Goal: Task Accomplishment & Management: Use online tool/utility

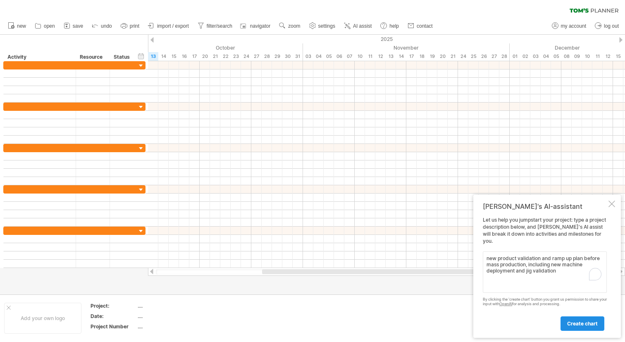
type textarea "new product validation and ramp up plan before mass production, including new m…"
click at [583, 324] on span "create chart" at bounding box center [582, 323] width 31 height 6
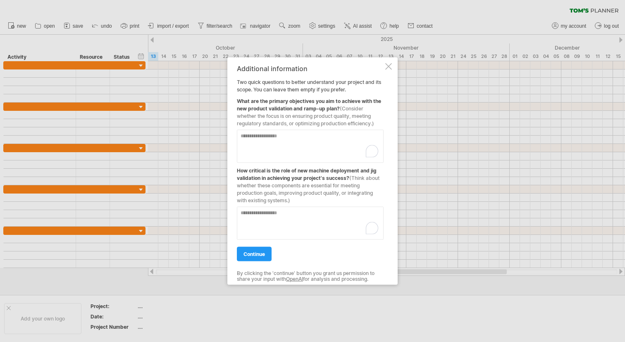
click at [271, 137] on textarea "To enrich screen reader interactions, please activate Accessibility in Grammarl…" at bounding box center [310, 145] width 147 height 33
type textarea "*"
type textarea "**********"
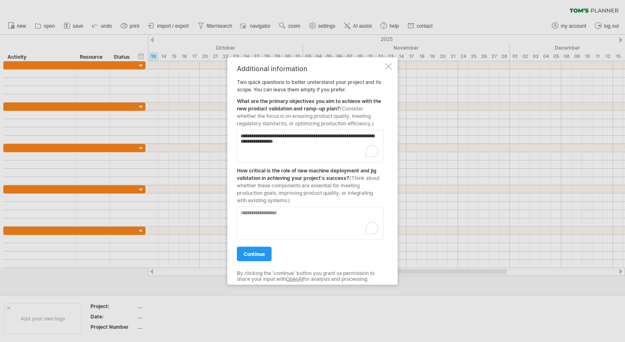
click at [291, 218] on textarea "To enrich screen reader interactions, please activate Accessibility in Grammarl…" at bounding box center [310, 222] width 147 height 33
type textarea "**********"
click at [262, 255] on span "continue" at bounding box center [255, 254] width 22 height 6
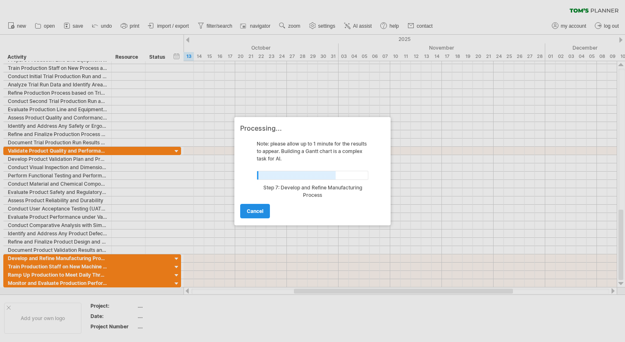
click at [250, 211] on span "cancel" at bounding box center [255, 211] width 17 height 6
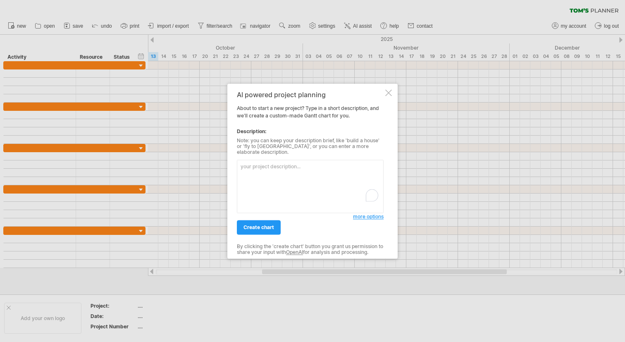
click at [391, 96] on div at bounding box center [388, 92] width 7 height 7
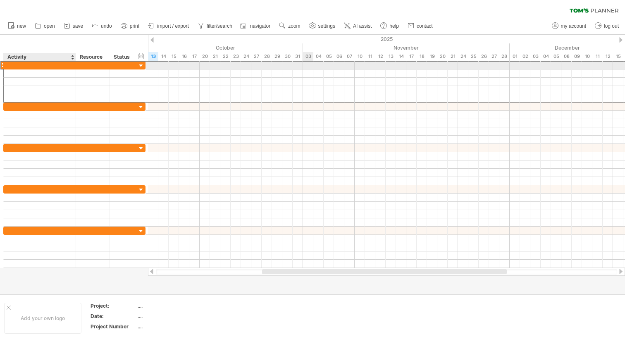
click at [36, 66] on div at bounding box center [40, 65] width 64 height 8
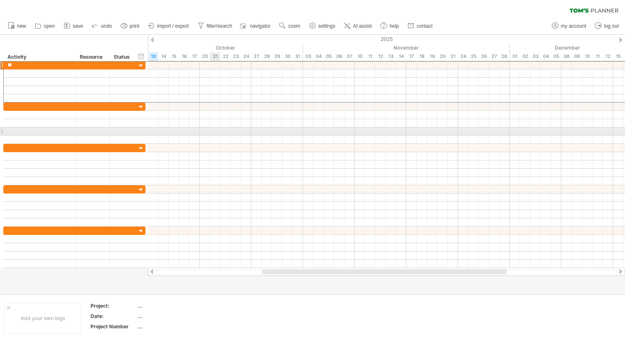
click at [211, 131] on div at bounding box center [386, 131] width 477 height 8
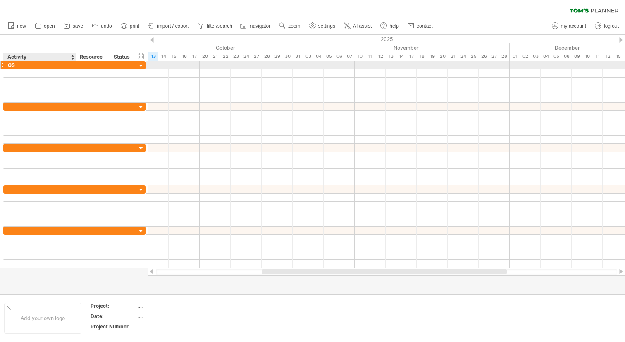
click at [33, 66] on div "GS" at bounding box center [40, 65] width 64 height 8
drag, startPoint x: 45, startPoint y: 66, endPoint x: 7, endPoint y: 66, distance: 38.5
click at [7, 66] on div "**********" at bounding box center [40, 65] width 72 height 8
click at [18, 67] on input "**" at bounding box center [40, 65] width 64 height 8
type input "**"
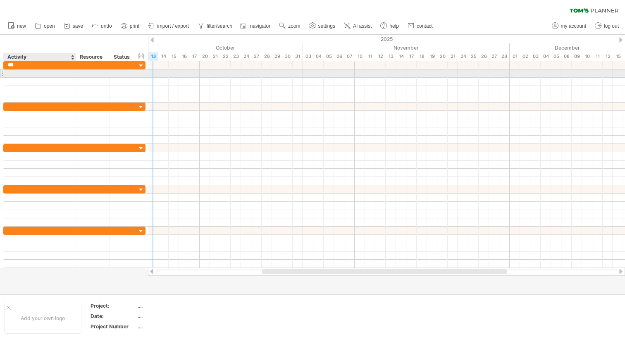
click at [29, 74] on div at bounding box center [40, 73] width 64 height 8
type input "*"
type input "**********"
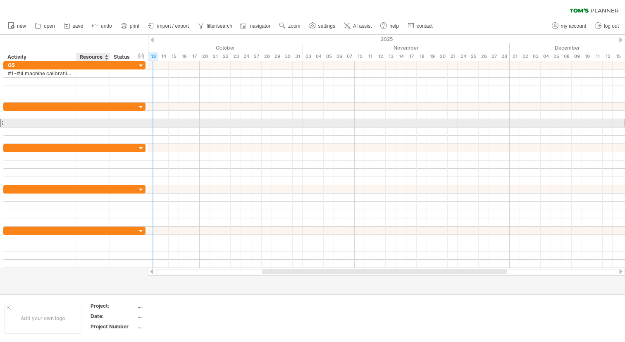
click at [84, 121] on div at bounding box center [92, 123] width 25 height 8
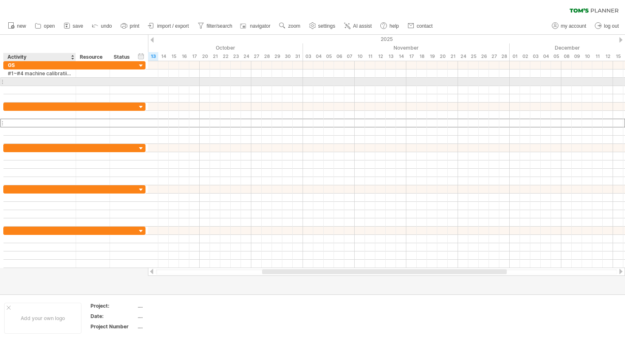
click at [41, 82] on div at bounding box center [40, 82] width 64 height 8
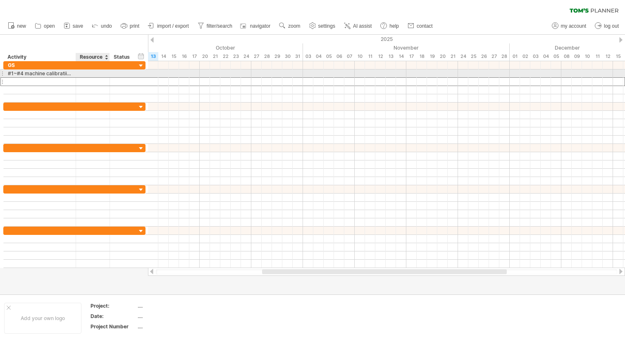
click at [90, 74] on div at bounding box center [92, 73] width 25 height 8
click at [90, 74] on input "text" at bounding box center [92, 73] width 25 height 8
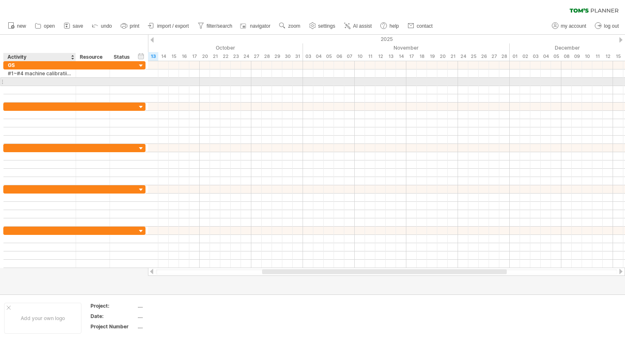
click at [46, 83] on div at bounding box center [40, 82] width 64 height 8
type input "*"
type input "**********"
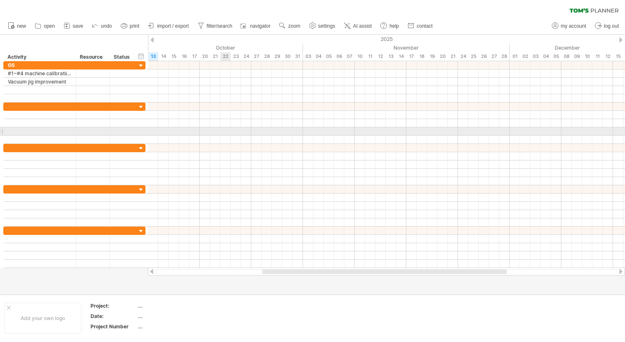
click at [229, 136] on div at bounding box center [386, 140] width 477 height 8
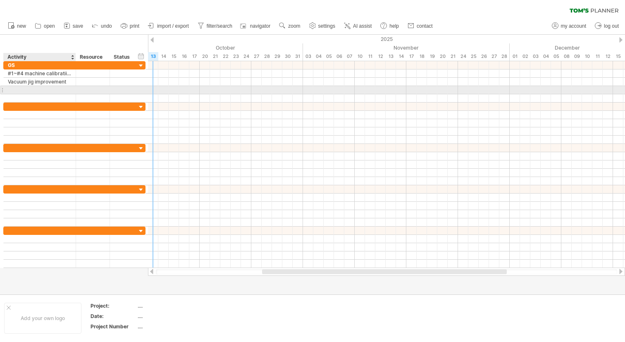
click at [45, 90] on div at bounding box center [40, 90] width 64 height 8
type input "**********"
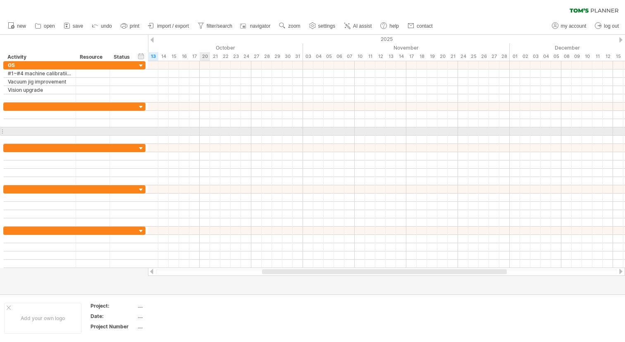
click at [200, 136] on div at bounding box center [386, 140] width 477 height 8
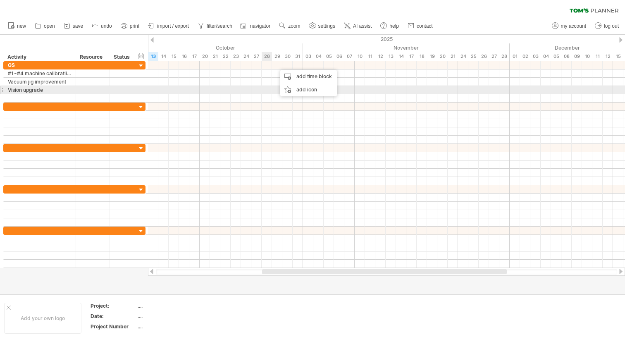
click at [264, 94] on div at bounding box center [386, 98] width 477 height 8
click at [265, 89] on div "add icon" at bounding box center [288, 90] width 57 height 13
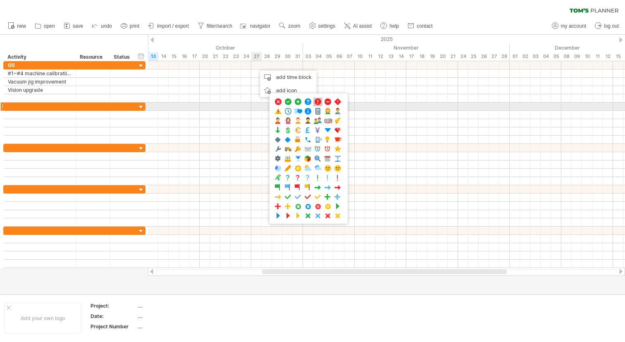
click at [318, 103] on span at bounding box center [318, 102] width 8 height 8
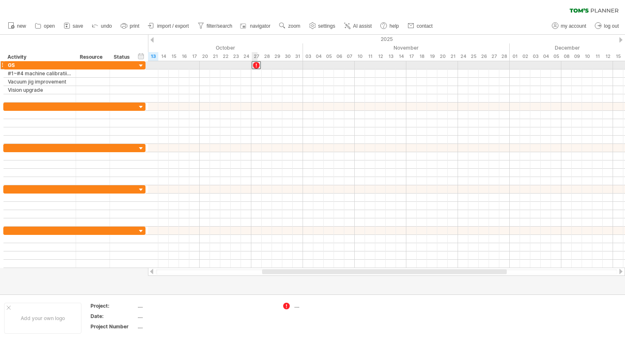
click at [257, 65] on div at bounding box center [256, 65] width 9 height 8
click at [255, 66] on div at bounding box center [256, 65] width 8 height 8
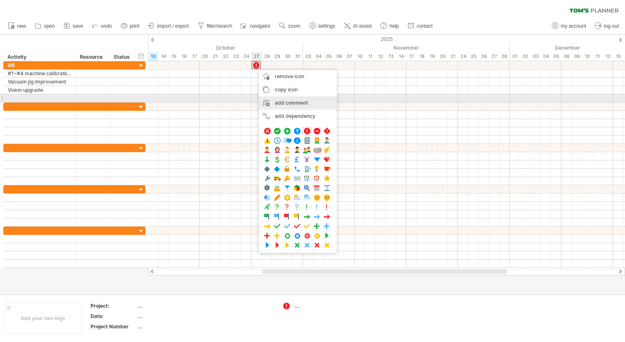
click at [274, 99] on div "add comment" at bounding box center [298, 102] width 78 height 13
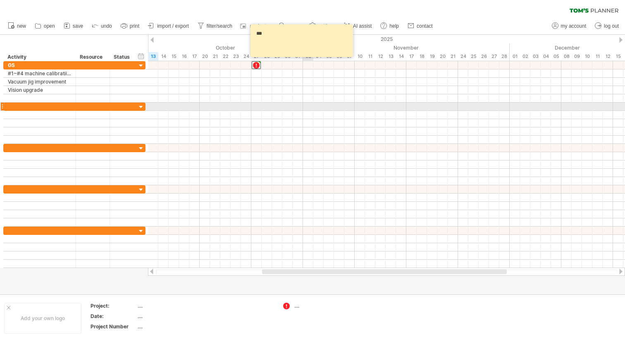
type textarea "***"
click at [308, 110] on div at bounding box center [386, 107] width 477 height 8
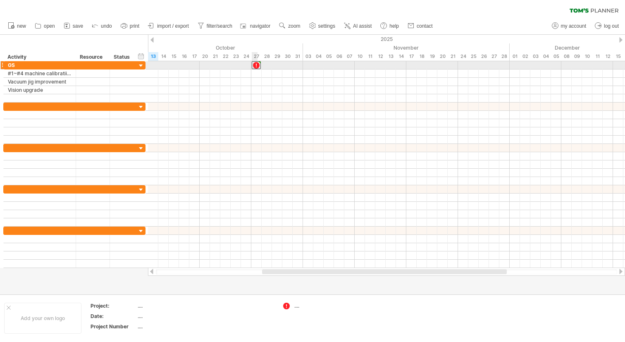
click at [259, 62] on div at bounding box center [260, 64] width 4 height 4
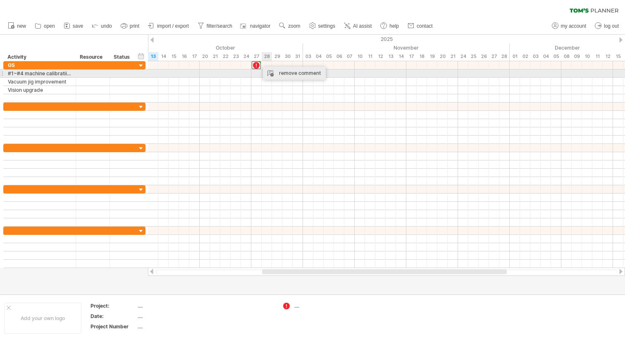
click at [273, 73] on div "remove comment" at bounding box center [294, 73] width 63 height 13
drag, startPoint x: 256, startPoint y: 66, endPoint x: 256, endPoint y: 72, distance: 5.8
click at [258, 73] on div at bounding box center [256, 73] width 9 height 8
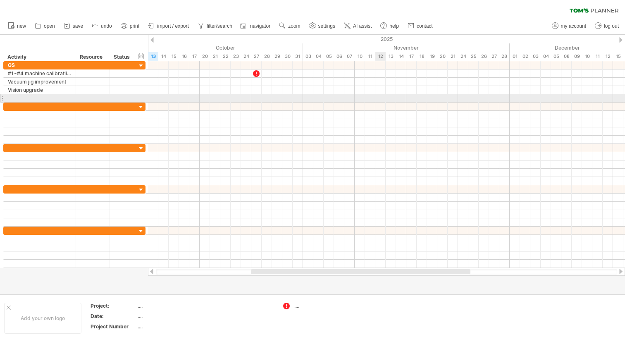
click at [375, 100] on div at bounding box center [386, 98] width 477 height 8
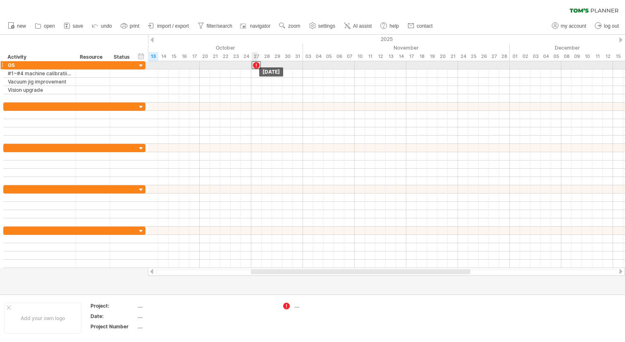
drag, startPoint x: 255, startPoint y: 74, endPoint x: 254, endPoint y: 64, distance: 10.0
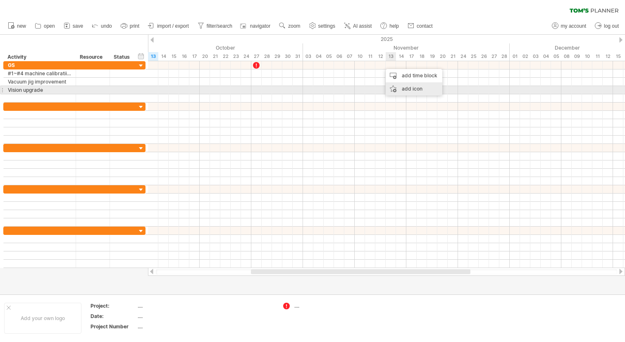
click at [392, 90] on div "add icon" at bounding box center [414, 88] width 57 height 13
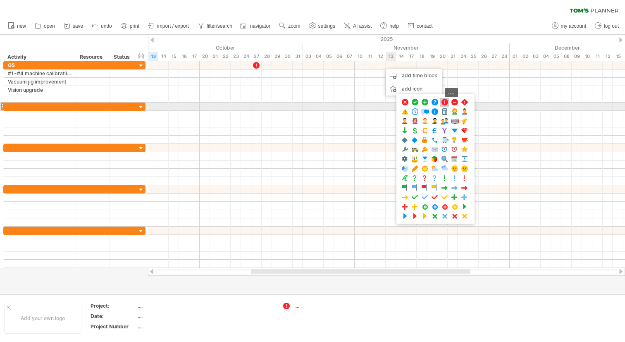
click at [444, 104] on span at bounding box center [445, 102] width 8 height 8
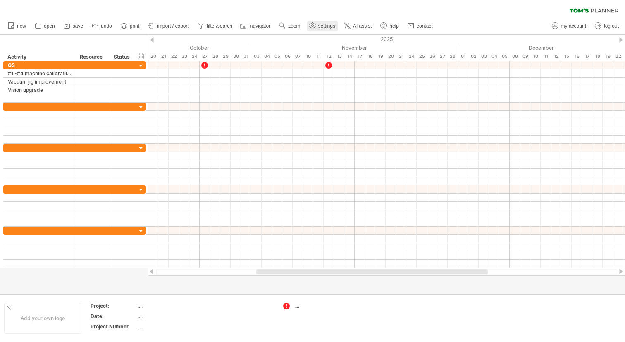
click at [322, 27] on span "settings" at bounding box center [326, 26] width 17 height 6
select select "*"
select select "**"
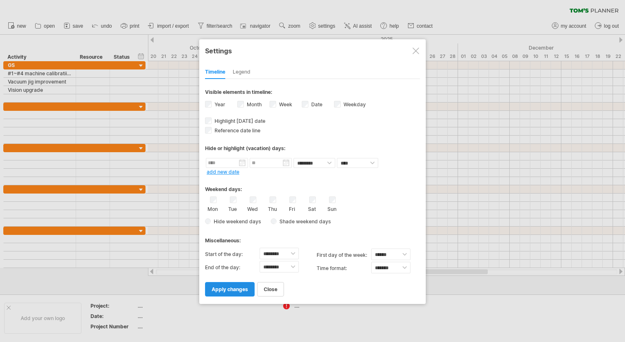
click at [229, 289] on span "apply changes" at bounding box center [230, 289] width 36 height 6
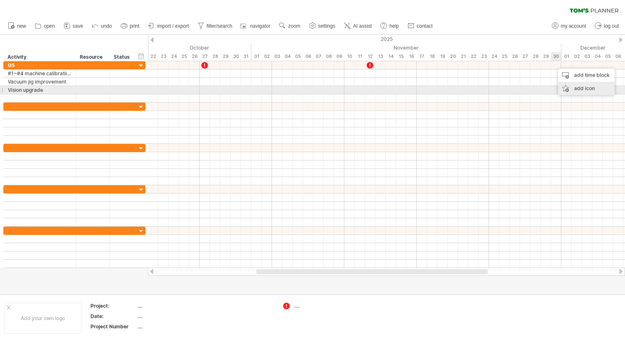
click at [573, 87] on div "add icon" at bounding box center [586, 88] width 57 height 13
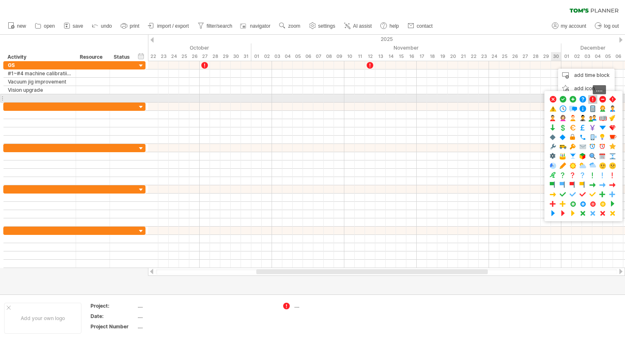
click at [593, 100] on span at bounding box center [593, 100] width 8 height 8
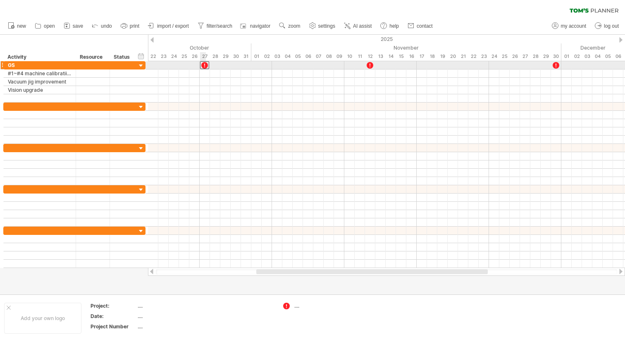
click at [206, 65] on div at bounding box center [204, 65] width 9 height 8
click at [215, 67] on div at bounding box center [386, 65] width 477 height 8
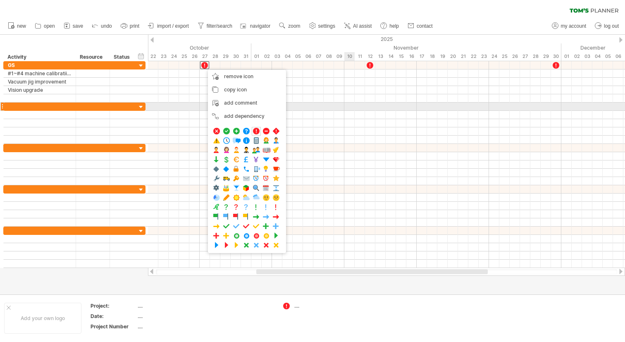
click at [350, 109] on div at bounding box center [386, 107] width 477 height 8
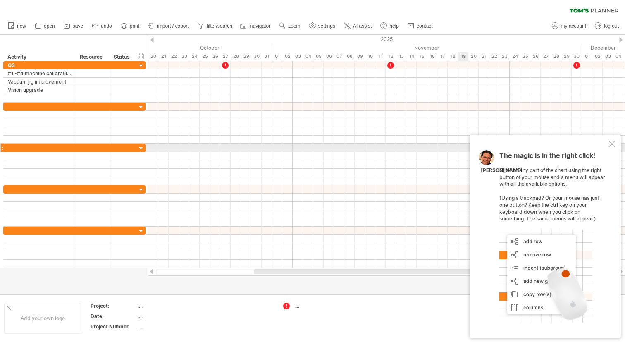
click at [612, 146] on div at bounding box center [612, 144] width 7 height 7
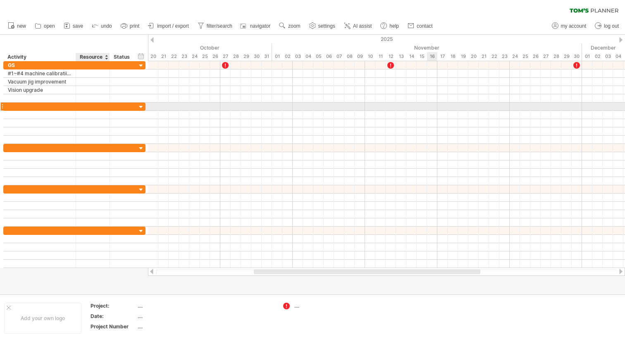
click at [91, 106] on div at bounding box center [92, 107] width 25 height 8
click at [91, 106] on input "text" at bounding box center [92, 107] width 25 height 8
click at [33, 107] on div at bounding box center [40, 107] width 64 height 8
type input "**"
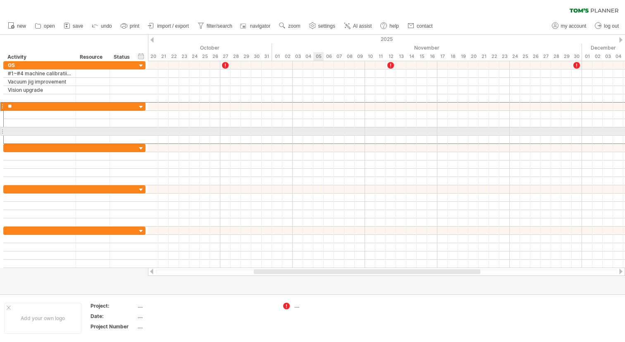
click at [323, 130] on div at bounding box center [386, 131] width 477 height 8
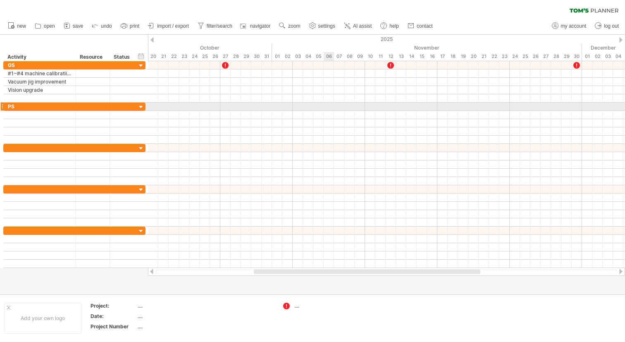
click at [327, 107] on div at bounding box center [386, 107] width 477 height 8
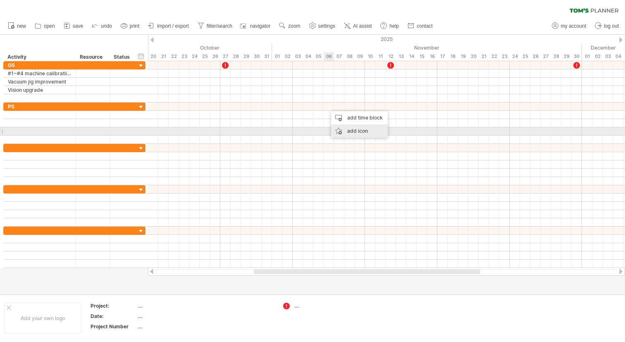
click at [346, 132] on div "add icon" at bounding box center [359, 130] width 57 height 13
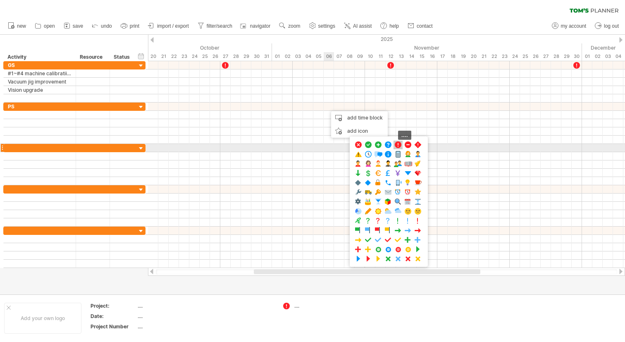
click at [399, 146] on span at bounding box center [398, 145] width 8 height 8
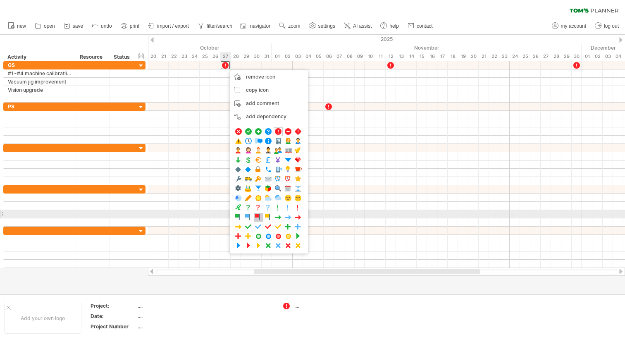
click at [259, 216] on span at bounding box center [258, 217] width 8 height 8
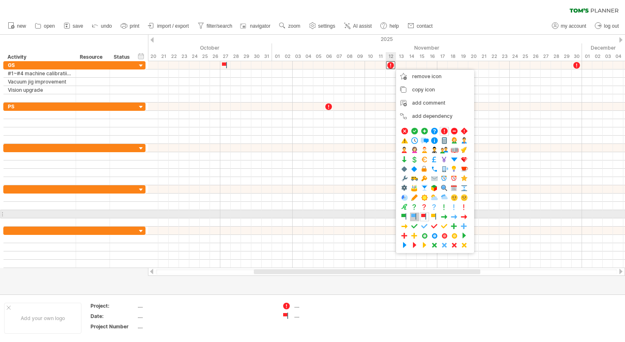
click at [412, 215] on span at bounding box center [415, 217] width 8 height 8
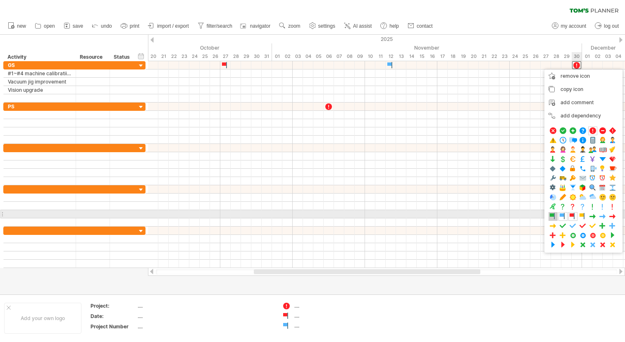
click at [552, 213] on span at bounding box center [553, 217] width 8 height 8
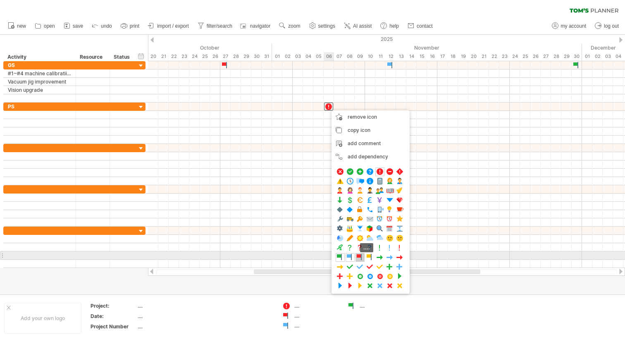
click at [359, 256] on span at bounding box center [360, 257] width 8 height 8
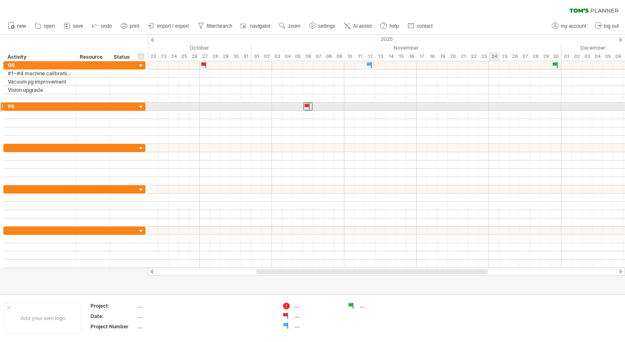
click at [496, 107] on div at bounding box center [386, 107] width 477 height 8
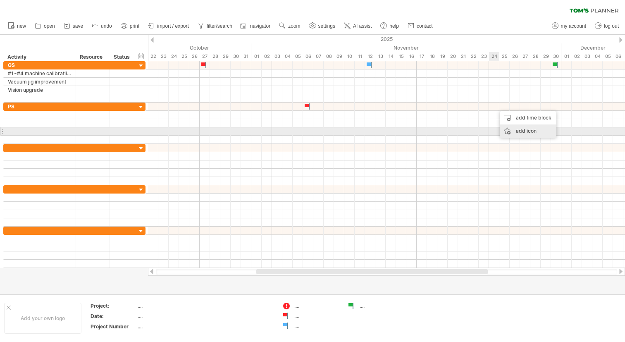
click at [511, 131] on div "add icon" at bounding box center [528, 130] width 57 height 13
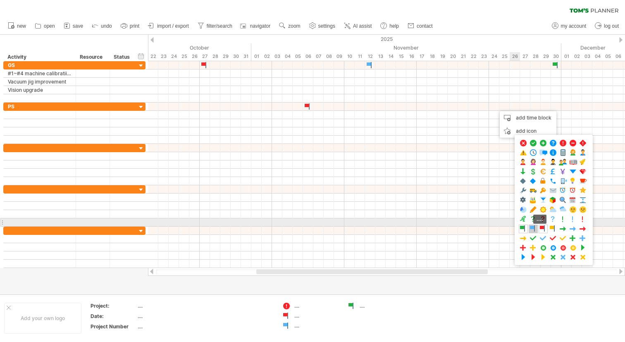
drag, startPoint x: 533, startPoint y: 227, endPoint x: 559, endPoint y: 180, distance: 52.9
click at [533, 227] on span at bounding box center [533, 229] width 8 height 8
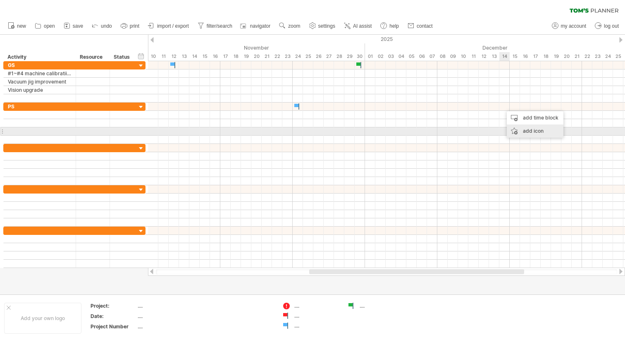
click at [528, 132] on div "add icon" at bounding box center [535, 130] width 57 height 13
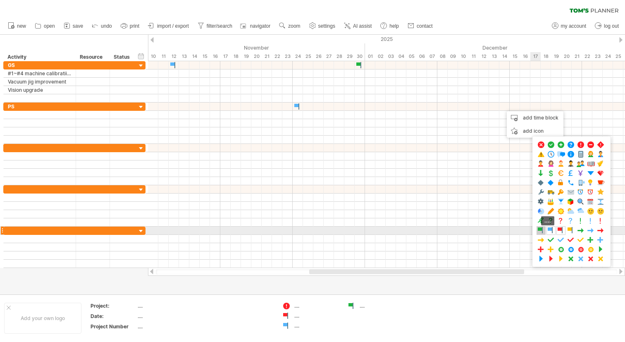
drag, startPoint x: 542, startPoint y: 230, endPoint x: 510, endPoint y: 215, distance: 35.0
click at [542, 230] on span at bounding box center [541, 231] width 8 height 8
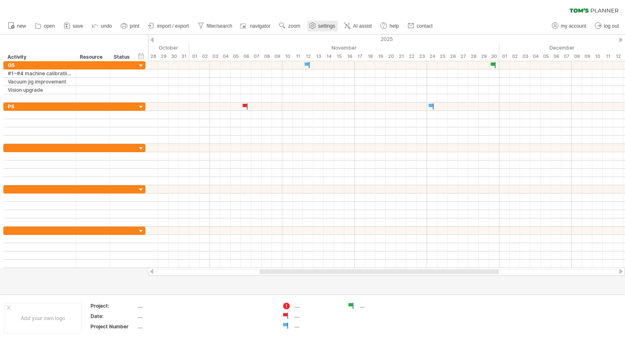
click at [320, 25] on span "settings" at bounding box center [326, 26] width 17 height 6
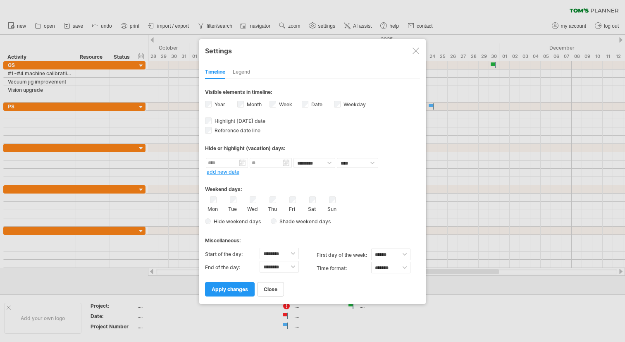
drag, startPoint x: 271, startPoint y: 288, endPoint x: 280, endPoint y: 286, distance: 9.0
click at [275, 287] on span "close" at bounding box center [271, 289] width 14 height 6
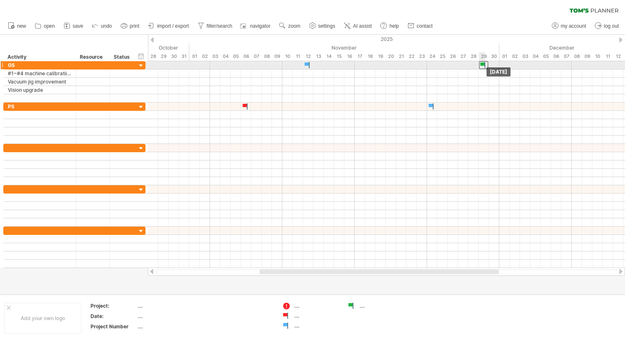
drag, startPoint x: 493, startPoint y: 66, endPoint x: 485, endPoint y: 66, distance: 8.3
click at [485, 66] on div at bounding box center [483, 65] width 9 height 8
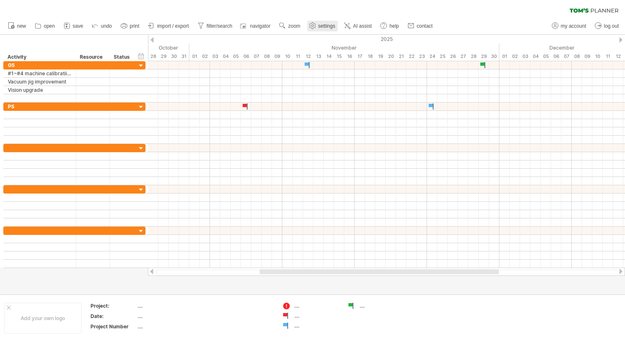
click at [322, 24] on span "settings" at bounding box center [326, 26] width 17 height 6
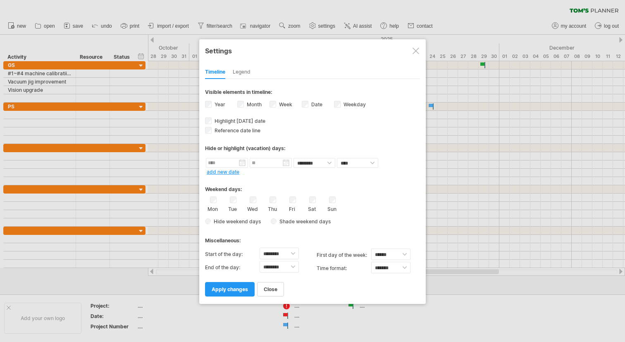
drag, startPoint x: 233, startPoint y: 287, endPoint x: 237, endPoint y: 282, distance: 7.0
click at [233, 287] on span "apply changes" at bounding box center [230, 289] width 36 height 6
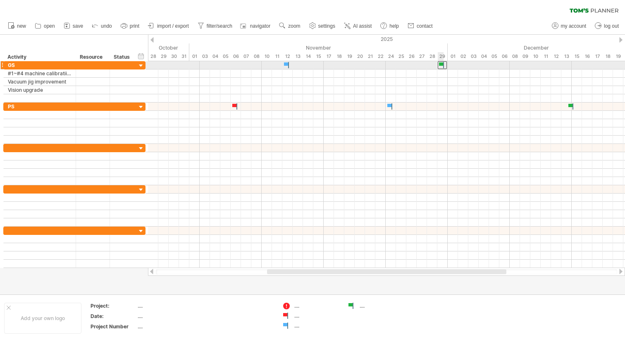
click at [442, 65] on div at bounding box center [442, 65] width 9 height 8
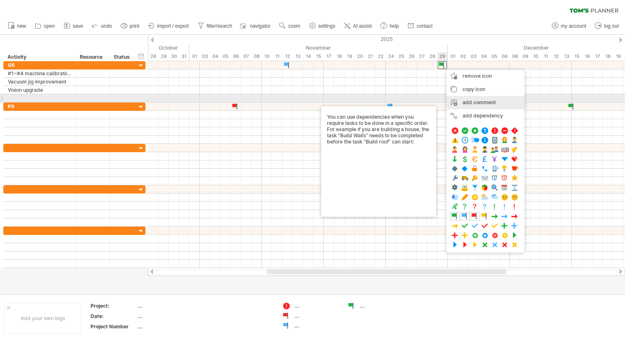
click at [466, 100] on div "add comment" at bounding box center [486, 102] width 78 height 13
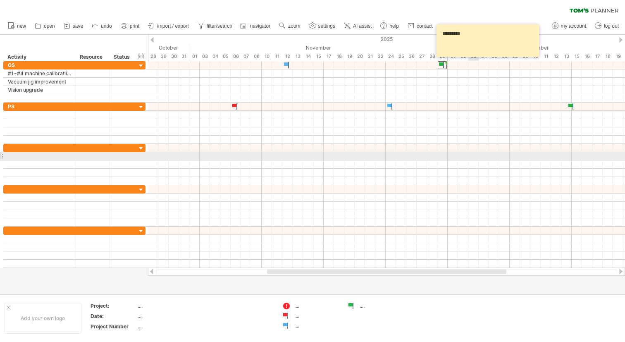
type textarea "*********"
click at [473, 158] on div at bounding box center [386, 156] width 477 height 8
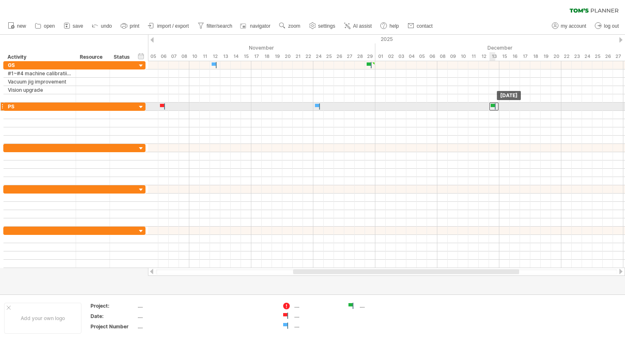
click at [495, 106] on div at bounding box center [494, 107] width 9 height 8
click at [495, 106] on div at bounding box center [494, 107] width 8 height 8
click at [495, 106] on div at bounding box center [494, 107] width 9 height 8
click at [493, 105] on div at bounding box center [494, 107] width 8 height 8
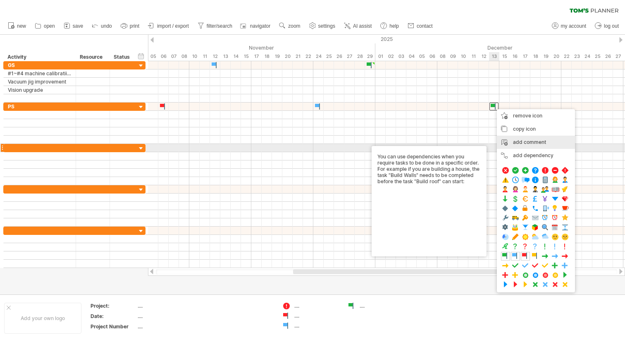
click at [533, 144] on div "add comment" at bounding box center [536, 142] width 78 height 13
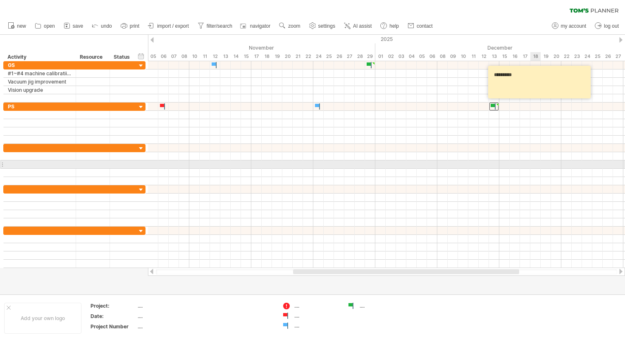
type textarea "*********"
click at [533, 164] on div at bounding box center [386, 164] width 477 height 8
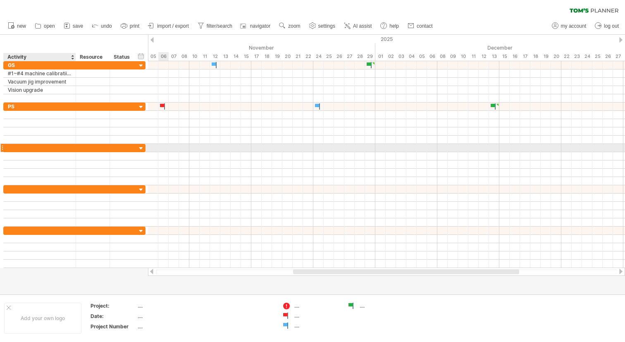
click at [35, 148] on div at bounding box center [40, 148] width 64 height 8
type input "**"
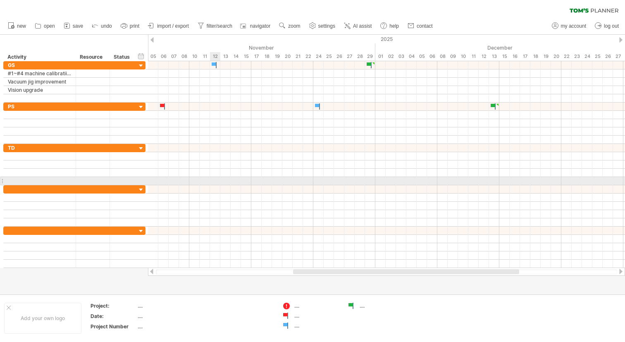
click at [218, 181] on div at bounding box center [386, 181] width 477 height 8
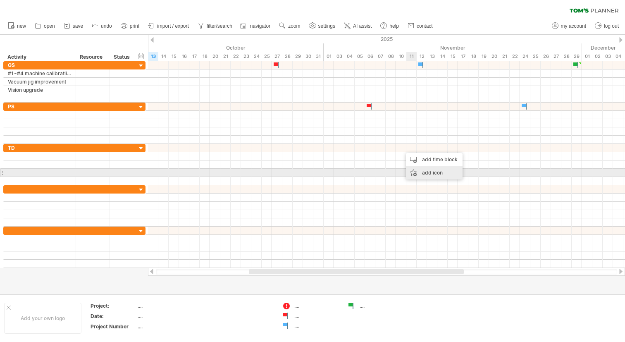
click at [420, 170] on div "add icon" at bounding box center [434, 172] width 57 height 13
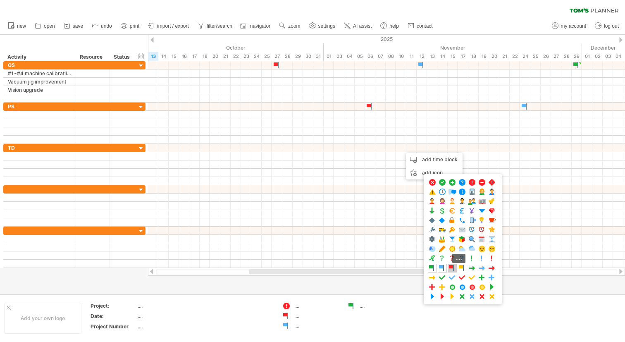
click at [452, 269] on span at bounding box center [452, 268] width 8 height 8
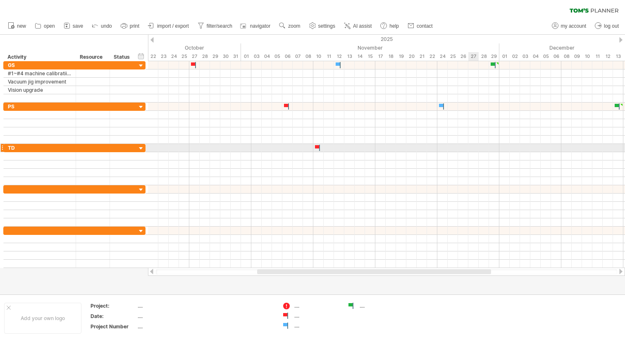
click at [473, 147] on div at bounding box center [386, 148] width 477 height 8
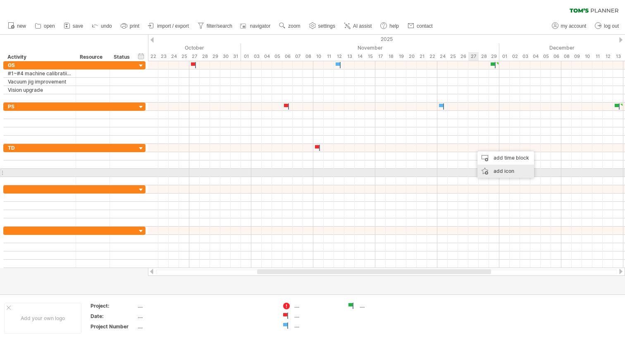
click at [490, 170] on div "add icon" at bounding box center [506, 171] width 57 height 13
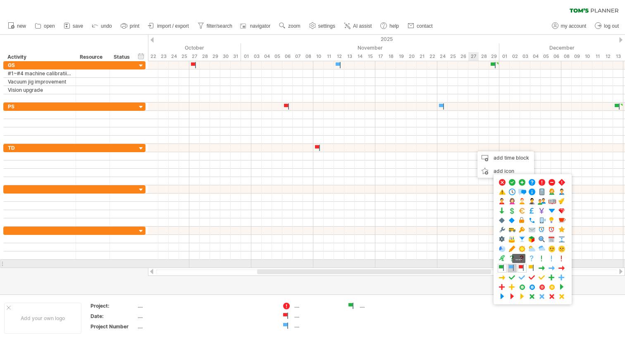
click at [510, 267] on span at bounding box center [512, 268] width 8 height 8
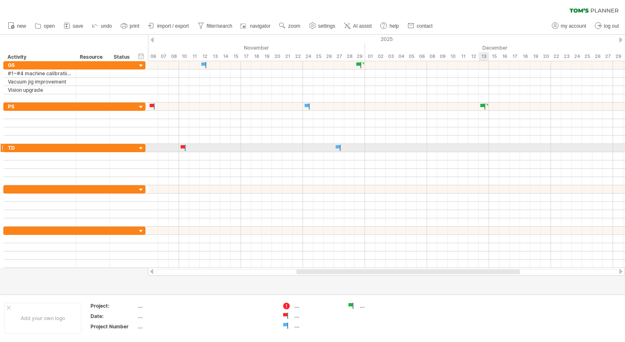
click at [484, 148] on div at bounding box center [386, 148] width 477 height 8
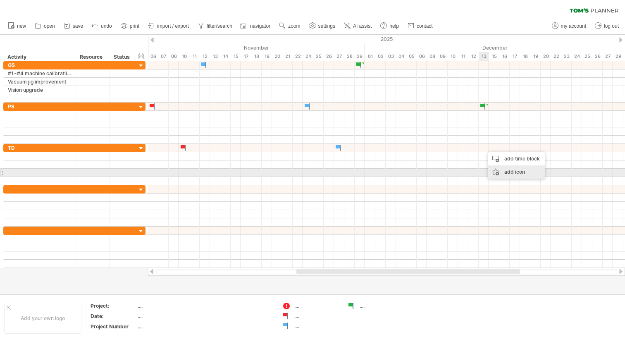
click at [496, 171] on div "add icon" at bounding box center [516, 171] width 57 height 13
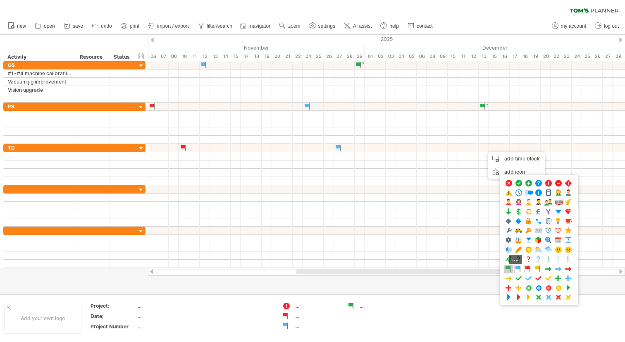
click at [508, 268] on span at bounding box center [509, 269] width 8 height 8
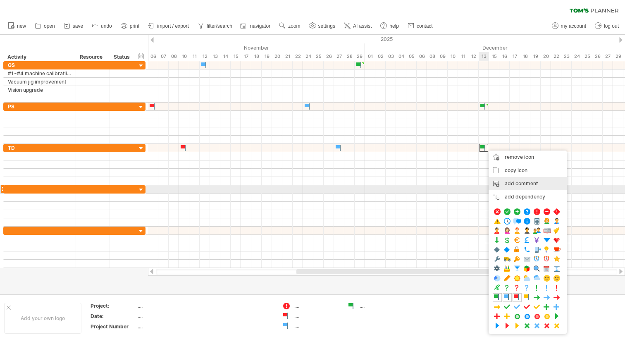
click at [513, 187] on div "add comment" at bounding box center [528, 183] width 78 height 13
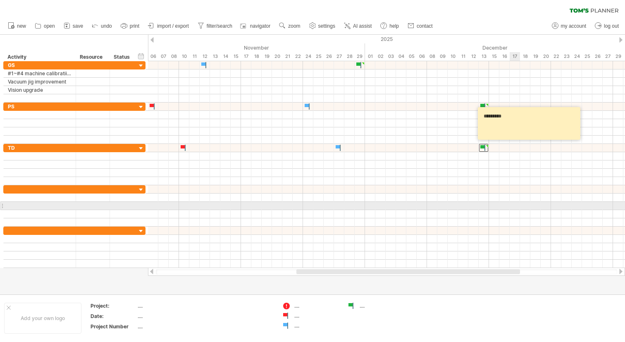
type textarea "*********"
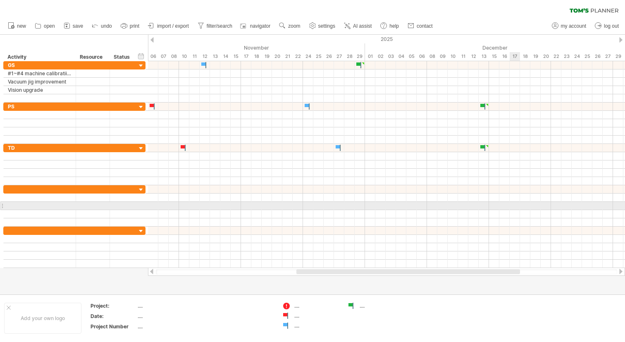
click at [519, 210] on div at bounding box center [386, 214] width 477 height 8
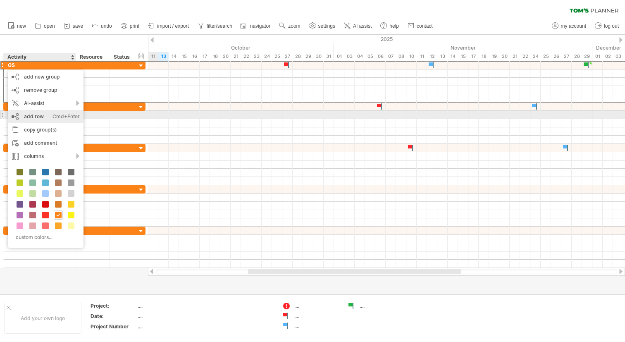
click at [55, 117] on div "Cmd+Enter" at bounding box center [66, 116] width 27 height 13
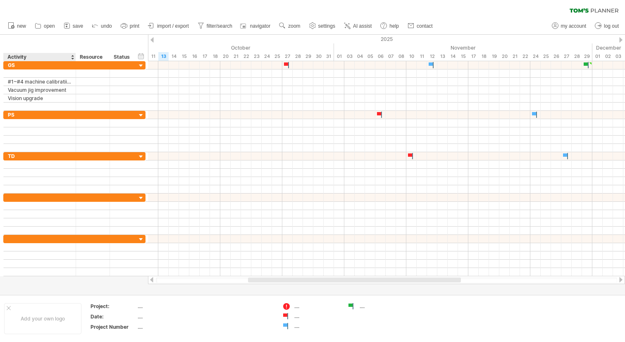
click at [70, 57] on div "Activity" at bounding box center [39, 57] width 64 height 8
click at [70, 57] on div "******** Activity" at bounding box center [39, 57] width 72 height 8
click at [70, 57] on input "********" at bounding box center [39, 57] width 64 height 8
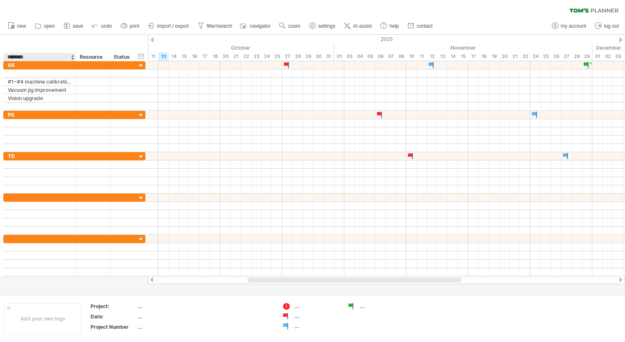
click at [72, 57] on div at bounding box center [72, 57] width 3 height 8
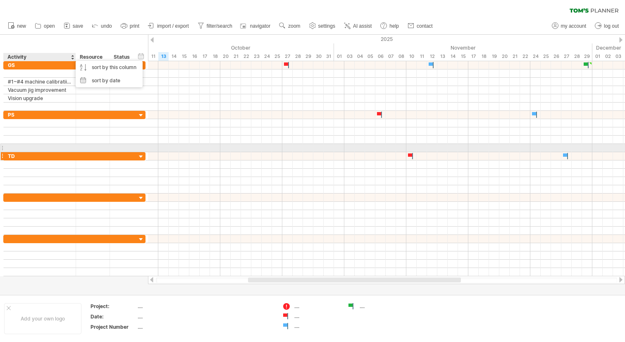
click at [57, 153] on div "TD" at bounding box center [40, 156] width 64 height 8
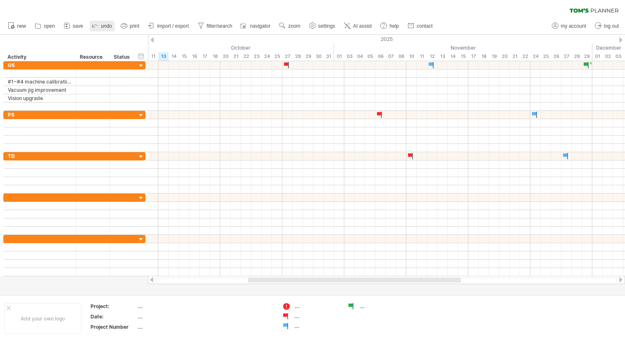
click at [110, 24] on span "undo" at bounding box center [106, 26] width 11 height 6
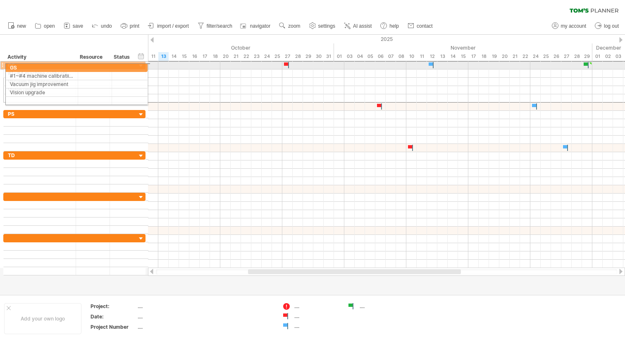
click at [2, 66] on div at bounding box center [1, 65] width 3 height 9
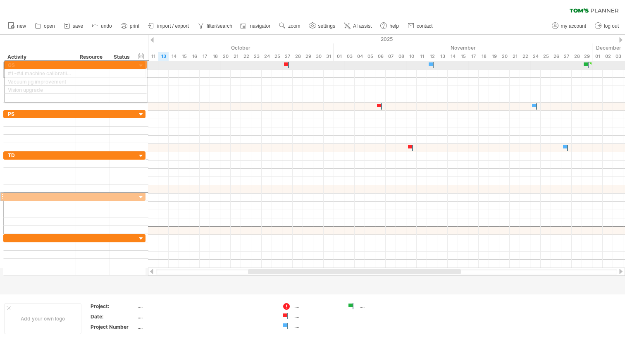
drag, startPoint x: 3, startPoint y: 189, endPoint x: 2, endPoint y: 63, distance: 126.1
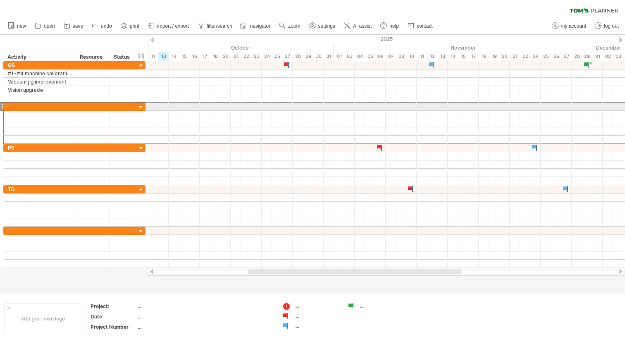
click at [1, 105] on div at bounding box center [1, 106] width 3 height 9
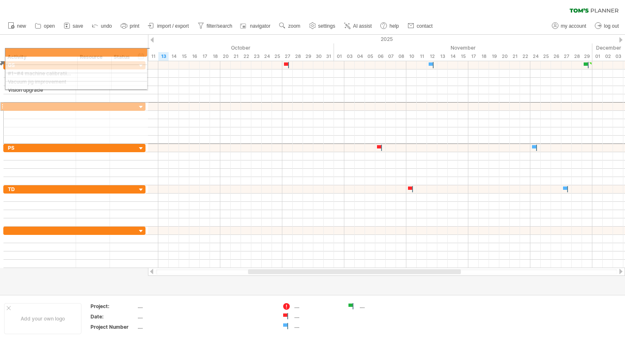
drag, startPoint x: 1, startPoint y: 105, endPoint x: 0, endPoint y: 51, distance: 54.2
click at [0, 51] on div "Trying to reach [DOMAIN_NAME] Connected again... 0% clear filter new" at bounding box center [312, 171] width 625 height 342
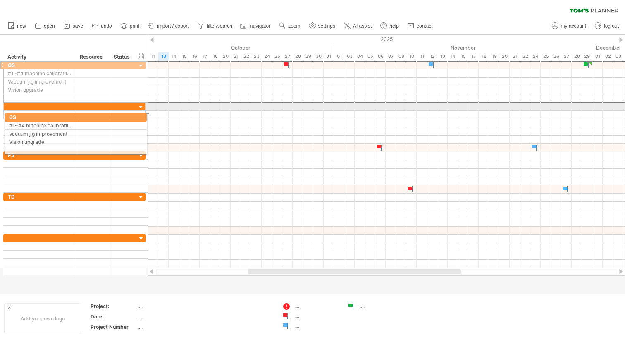
drag, startPoint x: 2, startPoint y: 64, endPoint x: 0, endPoint y: 116, distance: 51.7
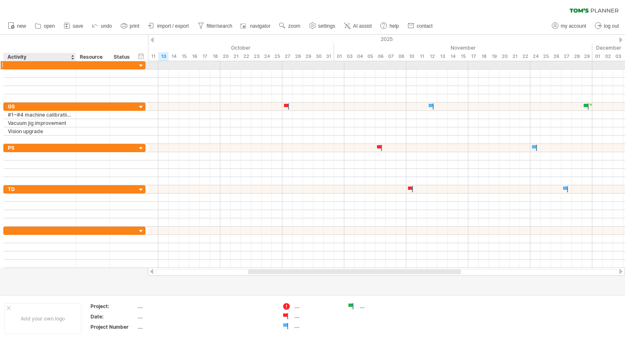
click at [38, 66] on div at bounding box center [40, 65] width 64 height 8
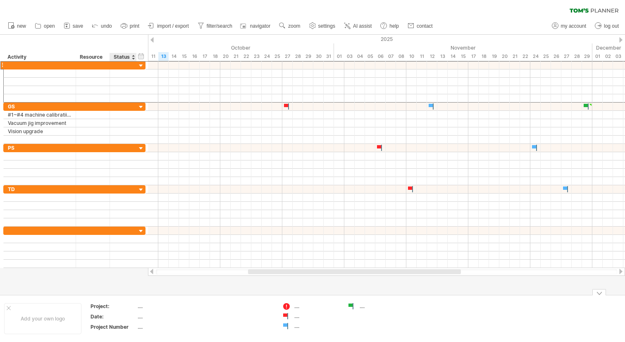
click at [143, 306] on div "...." at bounding box center [172, 306] width 69 height 7
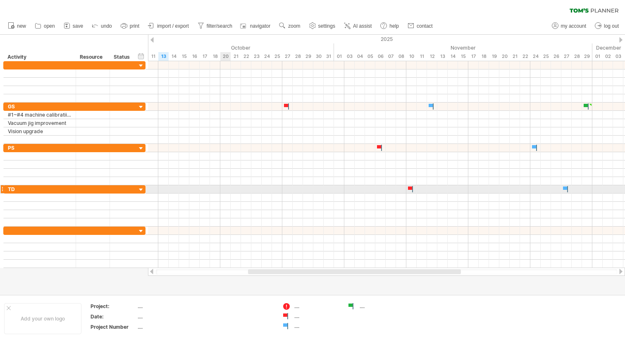
click at [223, 186] on div at bounding box center [386, 189] width 477 height 8
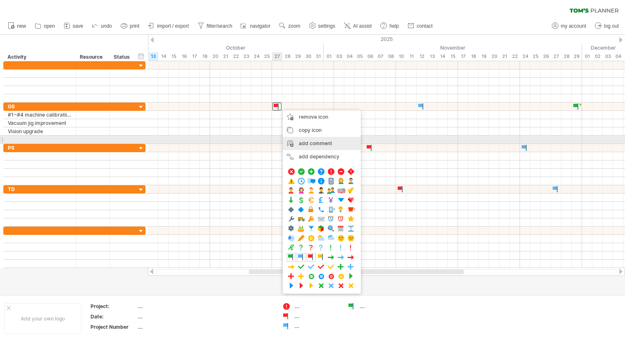
click at [321, 142] on div "add comment" at bounding box center [322, 143] width 78 height 13
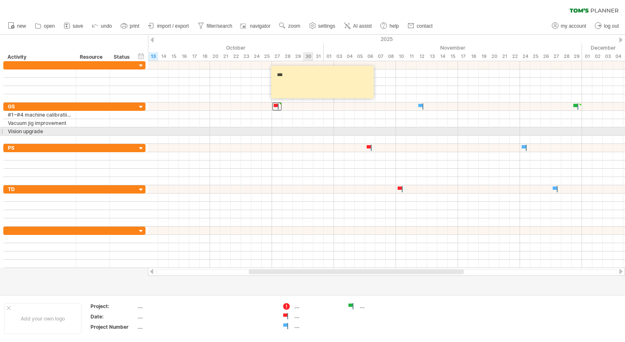
type textarea "***"
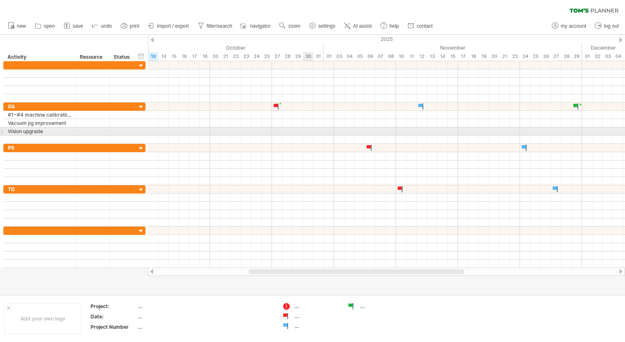
click at [307, 128] on div at bounding box center [386, 131] width 477 height 8
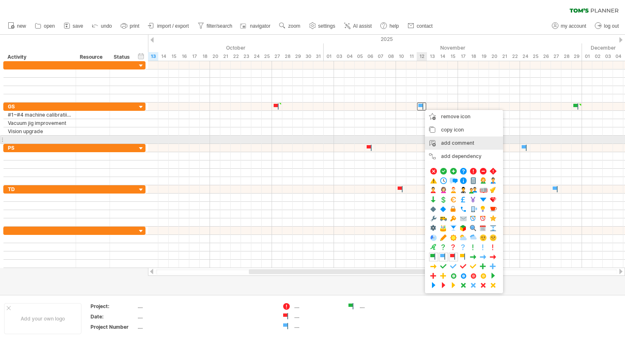
click at [441, 141] on div "add comment" at bounding box center [464, 142] width 78 height 13
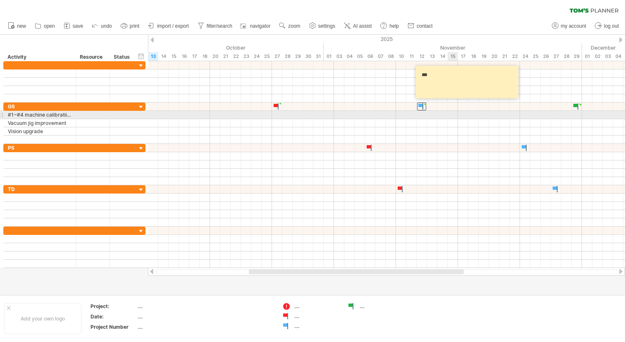
type textarea "***"
click at [457, 112] on div at bounding box center [386, 115] width 477 height 8
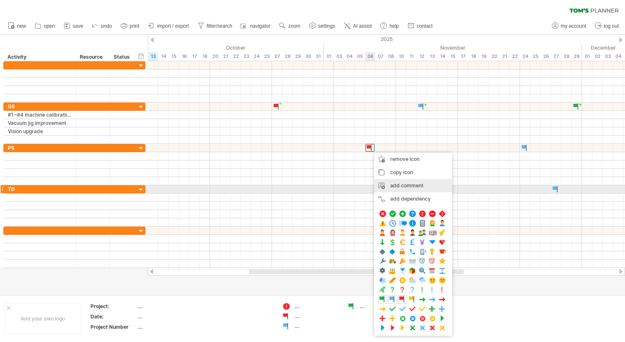
click at [406, 187] on div "add comment" at bounding box center [413, 185] width 78 height 13
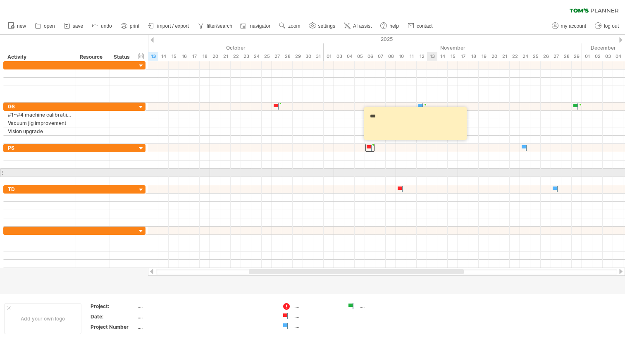
type textarea "***"
click at [437, 166] on div at bounding box center [386, 164] width 477 height 8
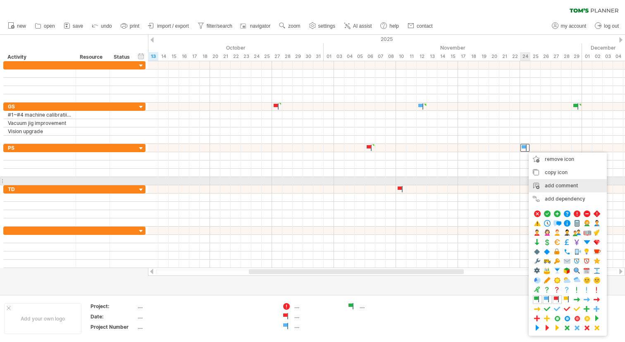
click at [551, 183] on div "add comment" at bounding box center [568, 185] width 78 height 13
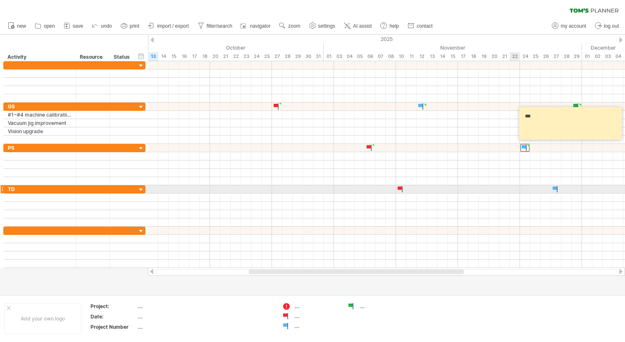
type textarea "***"
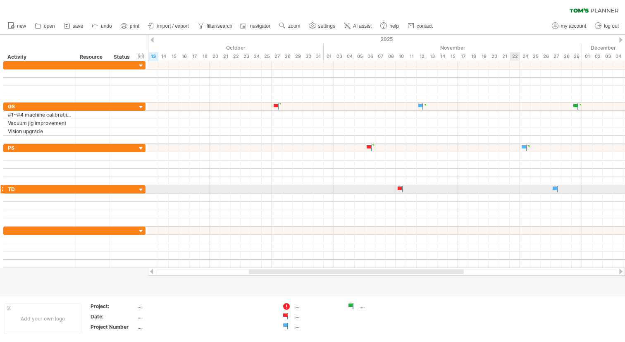
click at [514, 188] on div at bounding box center [386, 189] width 477 height 8
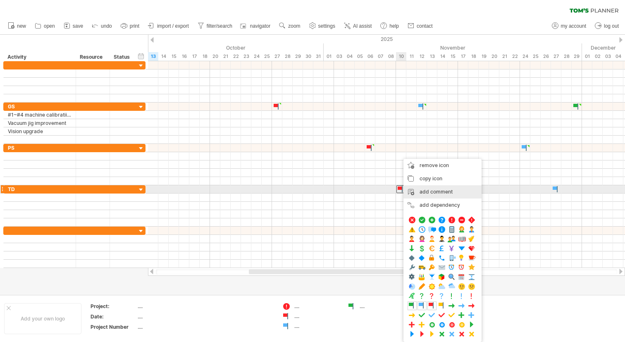
click at [421, 192] on div "add comment" at bounding box center [443, 191] width 78 height 13
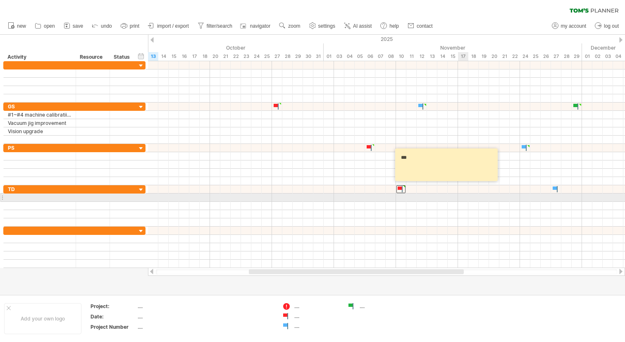
type textarea "***"
click at [470, 197] on div at bounding box center [386, 198] width 477 height 8
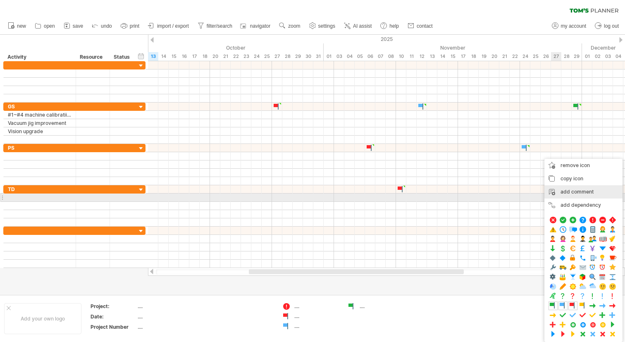
click at [571, 196] on div "add comment" at bounding box center [584, 191] width 78 height 13
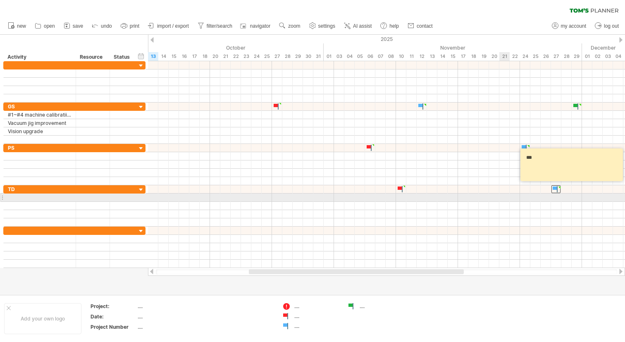
click at [502, 195] on div at bounding box center [386, 198] width 477 height 8
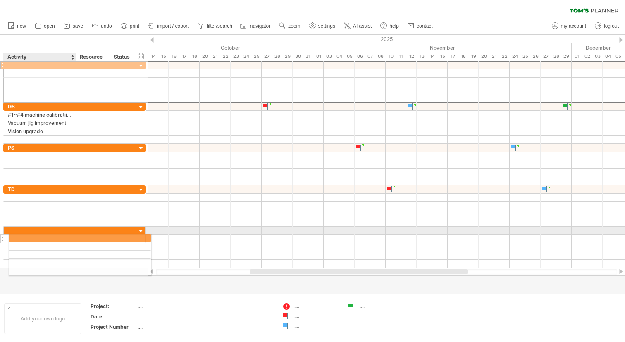
drag, startPoint x: 38, startPoint y: 67, endPoint x: 41, endPoint y: 236, distance: 169.2
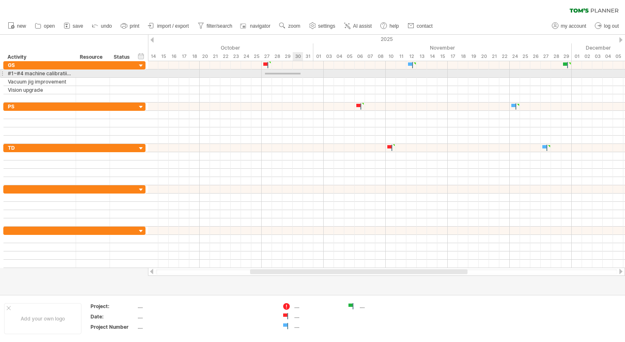
drag, startPoint x: 265, startPoint y: 73, endPoint x: 301, endPoint y: 74, distance: 35.6
click at [301, 74] on div at bounding box center [386, 73] width 477 height 8
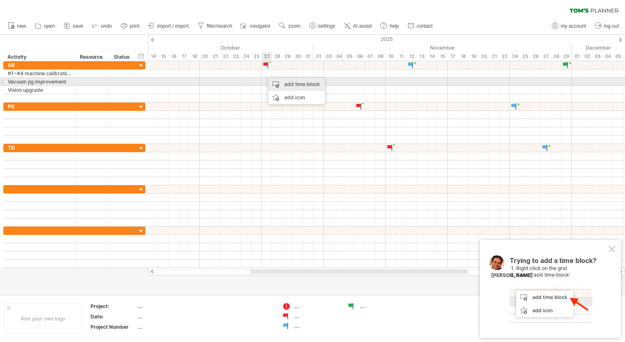
click at [277, 82] on div "add time block" at bounding box center [296, 84] width 57 height 13
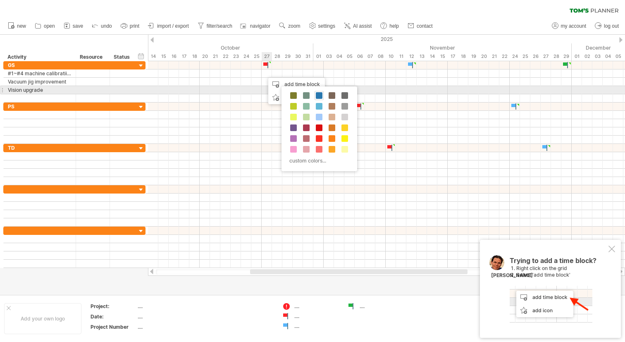
click at [319, 93] on span at bounding box center [319, 95] width 7 height 7
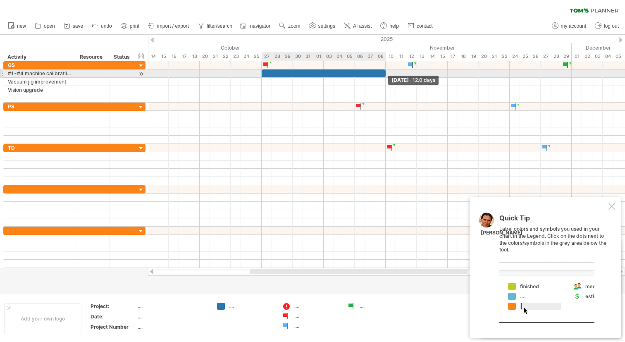
drag, startPoint x: 272, startPoint y: 72, endPoint x: 383, endPoint y: 77, distance: 110.9
click at [384, 76] on span at bounding box center [385, 73] width 3 height 8
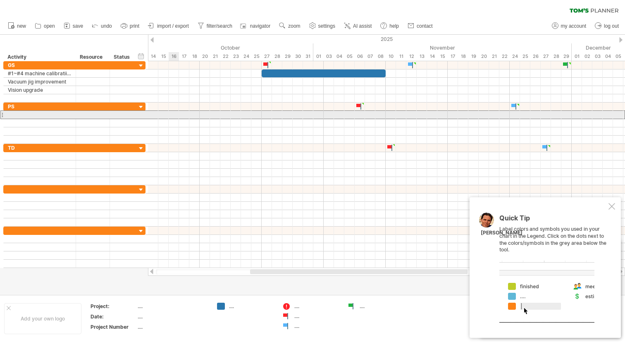
click at [1, 117] on div at bounding box center [1, 114] width 3 height 9
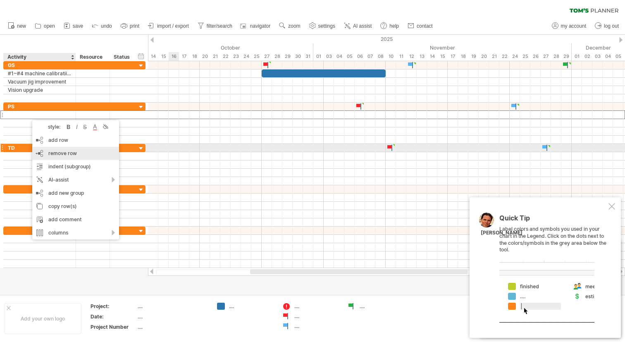
drag, startPoint x: 62, startPoint y: 152, endPoint x: 56, endPoint y: 141, distance: 12.2
click at [62, 152] on span "remove row" at bounding box center [62, 153] width 29 height 6
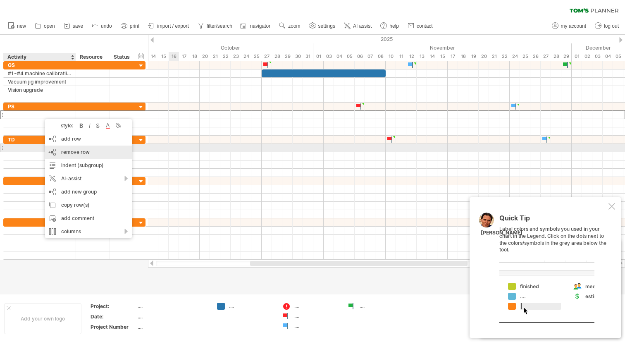
click at [70, 152] on span "remove row" at bounding box center [75, 152] width 29 height 6
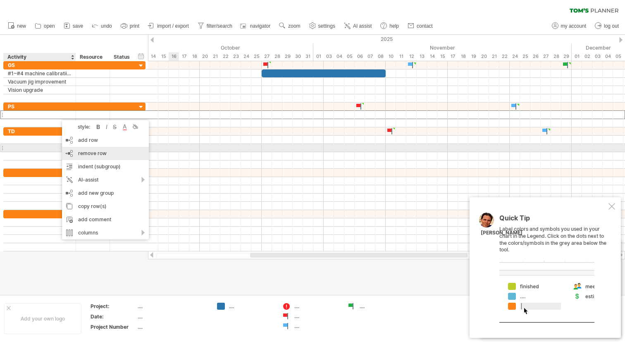
click at [97, 150] on span "remove row" at bounding box center [92, 153] width 29 height 6
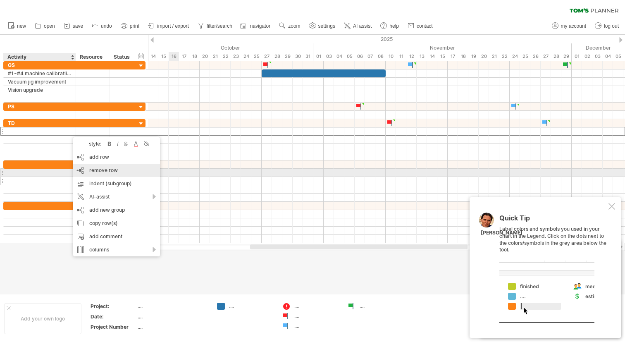
click at [96, 170] on span "remove row" at bounding box center [103, 170] width 29 height 6
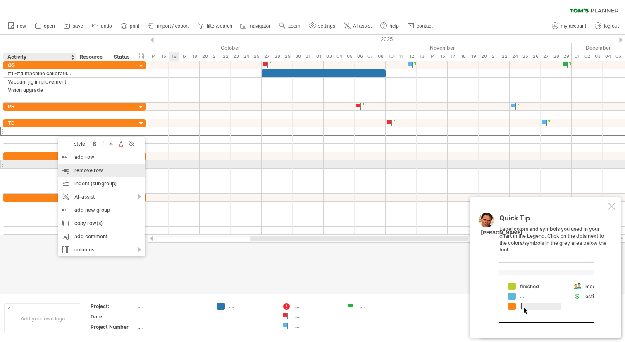
click at [74, 165] on div "remove row remove selected rows" at bounding box center [101, 170] width 87 height 13
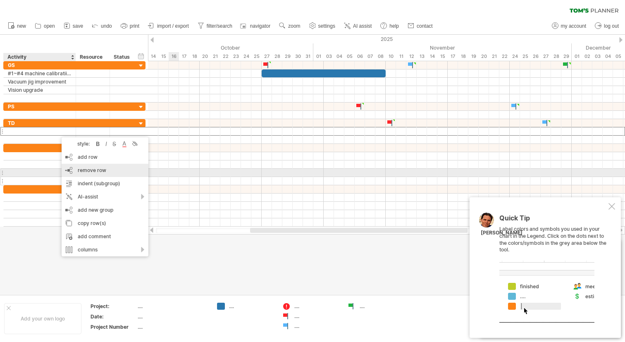
click at [88, 173] on span "remove row" at bounding box center [92, 170] width 29 height 6
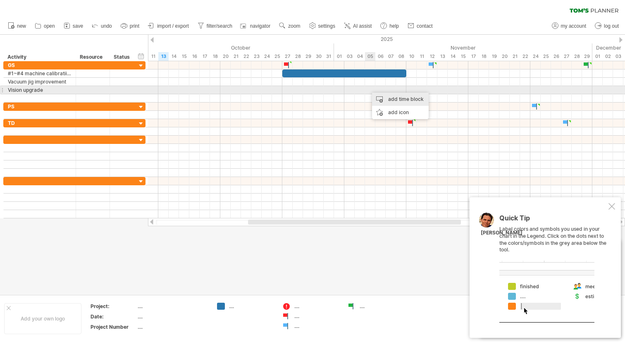
click at [377, 93] on div "add time block" at bounding box center [400, 99] width 57 height 13
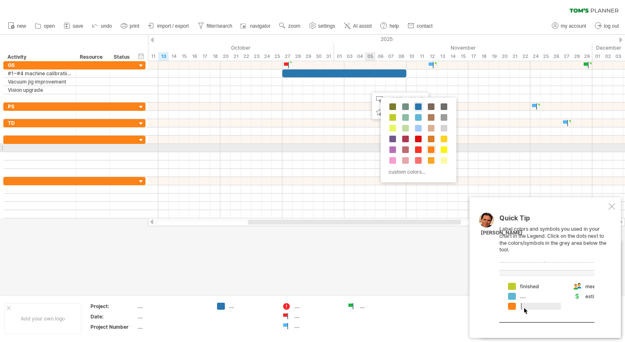
click at [433, 149] on span at bounding box center [431, 149] width 7 height 7
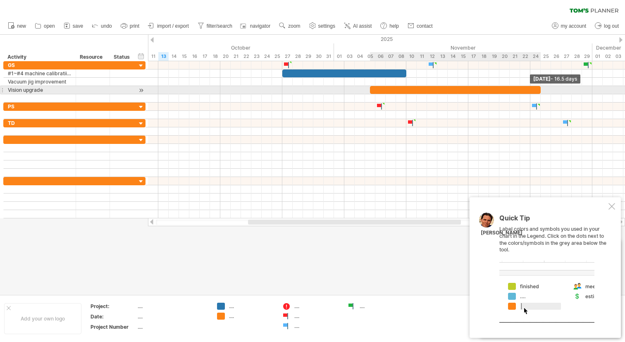
drag, startPoint x: 379, startPoint y: 90, endPoint x: 538, endPoint y: 91, distance: 159.6
click at [538, 91] on div at bounding box center [455, 90] width 171 height 8
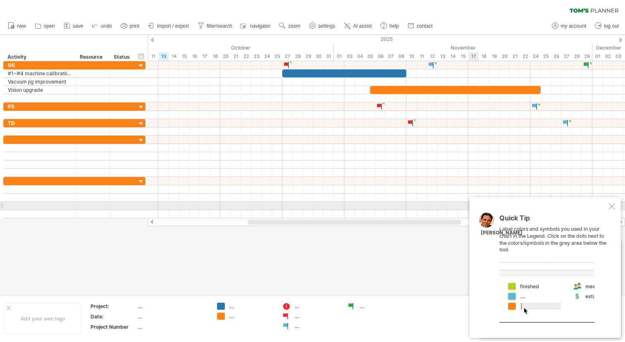
click at [611, 205] on div at bounding box center [612, 206] width 7 height 7
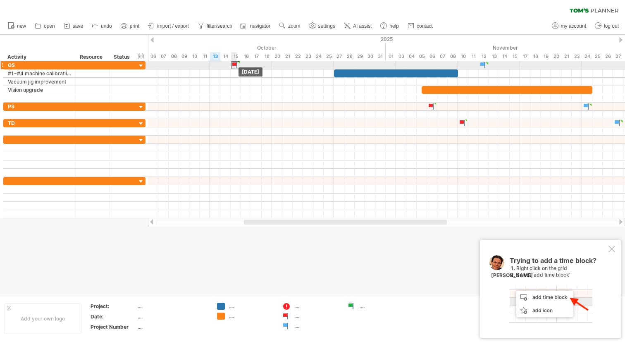
drag, startPoint x: 340, startPoint y: 65, endPoint x: 236, endPoint y: 62, distance: 103.8
click at [236, 62] on div at bounding box center [235, 65] width 9 height 8
drag, startPoint x: 482, startPoint y: 64, endPoint x: 368, endPoint y: 62, distance: 114.6
click at [368, 62] on div at bounding box center [370, 65] width 9 height 8
click at [371, 64] on div at bounding box center [370, 65] width 9 height 8
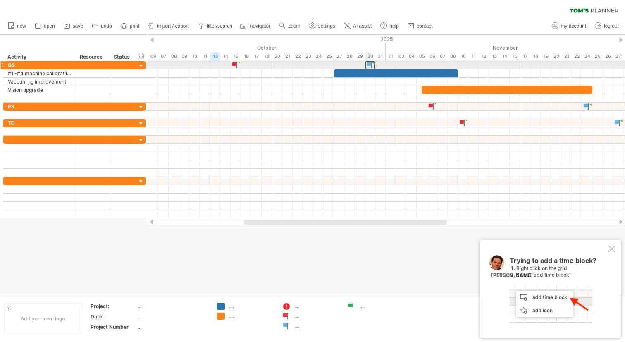
click at [371, 64] on div at bounding box center [370, 65] width 9 height 8
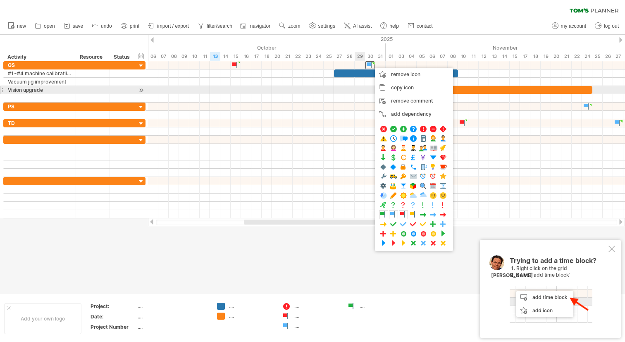
click at [361, 94] on div at bounding box center [386, 98] width 477 height 8
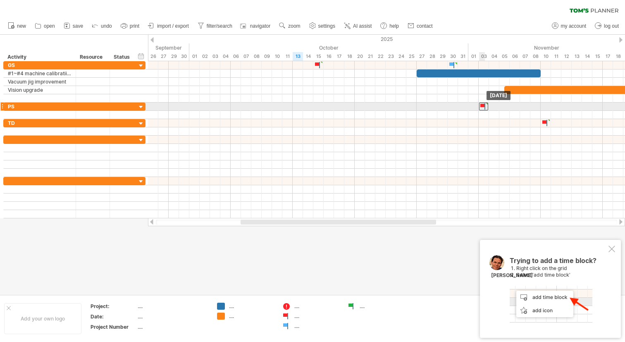
drag, startPoint x: 515, startPoint y: 107, endPoint x: 486, endPoint y: 109, distance: 29.0
click at [485, 108] on div at bounding box center [483, 107] width 9 height 8
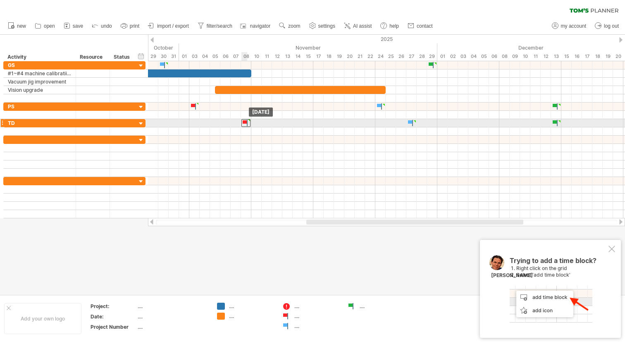
drag, startPoint x: 256, startPoint y: 123, endPoint x: 248, endPoint y: 123, distance: 8.3
click at [248, 123] on div at bounding box center [246, 123] width 9 height 8
type textarea "***"
drag, startPoint x: 412, startPoint y: 123, endPoint x: 403, endPoint y: 124, distance: 9.2
click at [403, 124] on div at bounding box center [401, 123] width 9 height 8
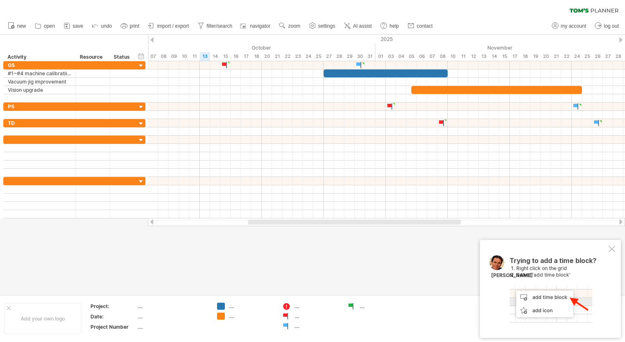
drag, startPoint x: 610, startPoint y: 247, endPoint x: 589, endPoint y: 247, distance: 21.5
click at [610, 247] on div at bounding box center [612, 249] width 7 height 7
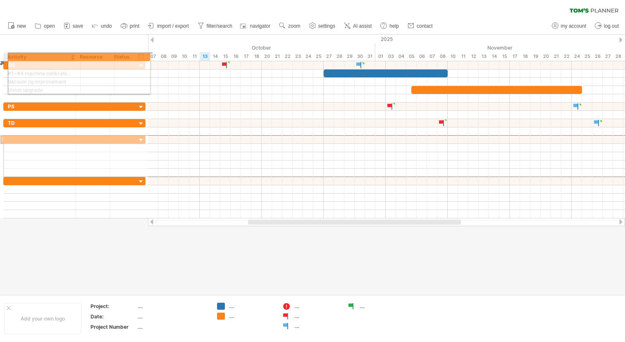
drag, startPoint x: 45, startPoint y: 139, endPoint x: 49, endPoint y: 60, distance: 79.1
click at [47, 55] on div "Trying to reach [DOMAIN_NAME] Connected again... 0% clear filter new" at bounding box center [312, 171] width 625 height 342
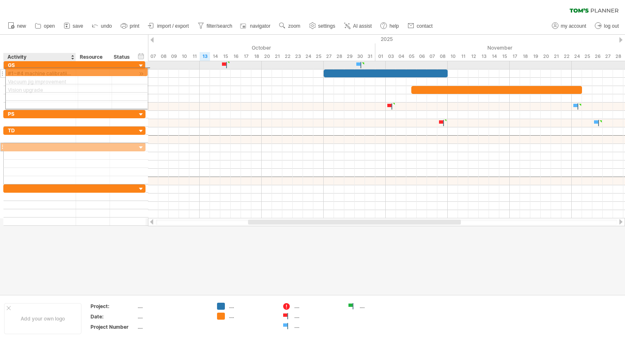
drag, startPoint x: 18, startPoint y: 140, endPoint x: 17, endPoint y: 70, distance: 69.9
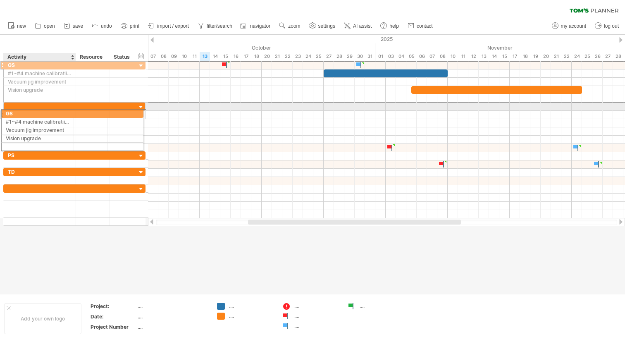
drag, startPoint x: 19, startPoint y: 65, endPoint x: 15, endPoint y: 112, distance: 46.5
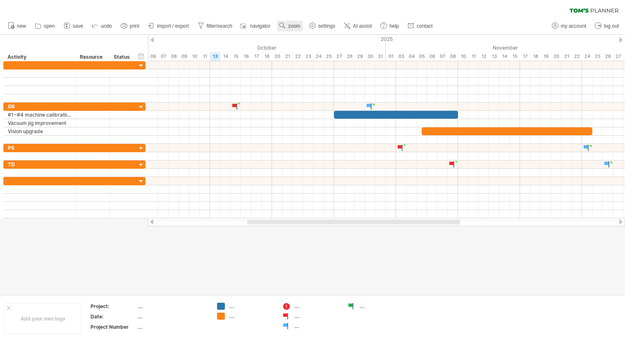
click at [289, 24] on link "zoom" at bounding box center [290, 26] width 26 height 11
click at [303, 47] on div "Week" at bounding box center [316, 47] width 46 height 13
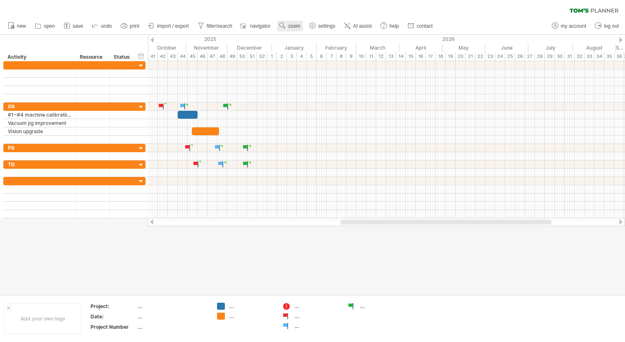
click at [297, 28] on span "zoom" at bounding box center [294, 26] width 12 height 6
click at [318, 68] on div "Day" at bounding box center [324, 65] width 46 height 13
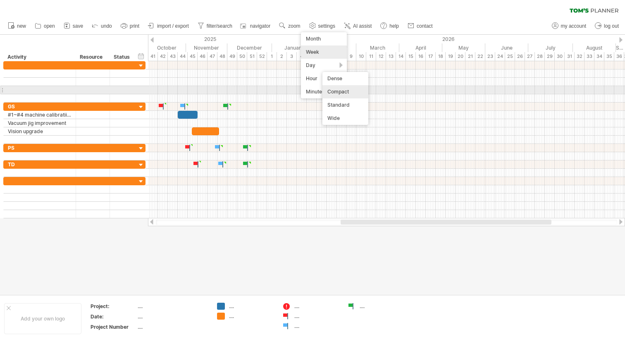
click at [341, 91] on div "Compact" at bounding box center [346, 91] width 46 height 13
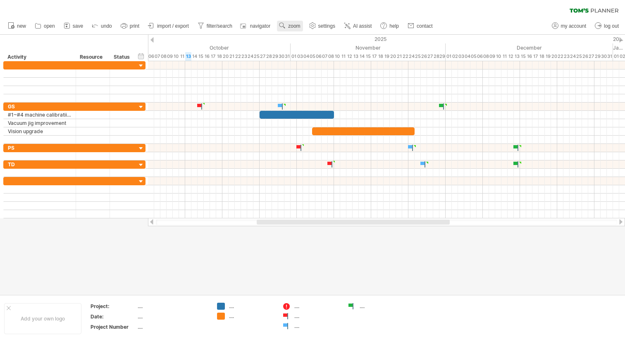
click at [288, 27] on link "zoom" at bounding box center [290, 26] width 26 height 11
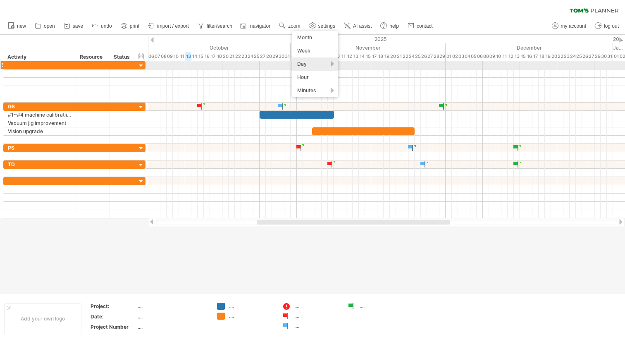
click at [324, 63] on div "Day" at bounding box center [315, 63] width 46 height 13
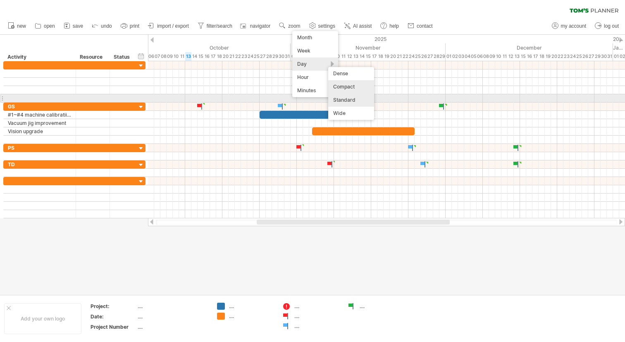
click at [350, 100] on div "Standard" at bounding box center [351, 99] width 46 height 13
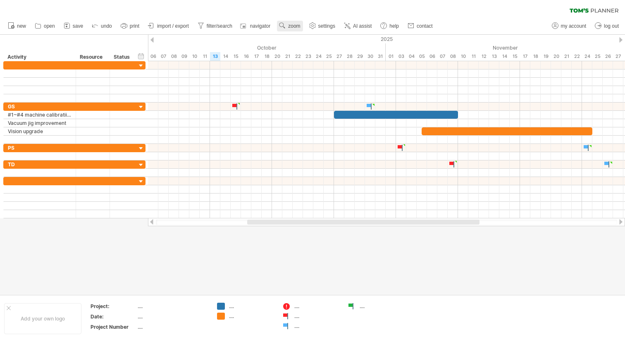
click at [297, 27] on span "zoom" at bounding box center [294, 26] width 12 height 6
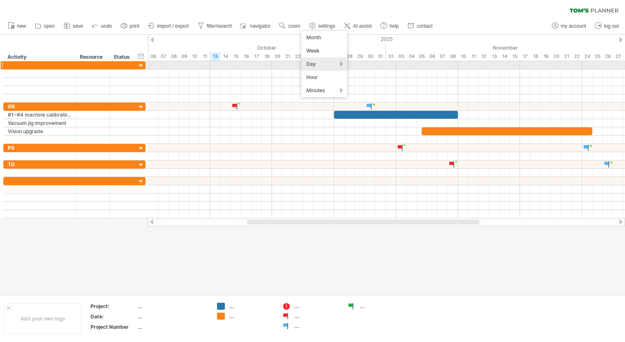
click at [334, 65] on div "Day" at bounding box center [324, 63] width 46 height 13
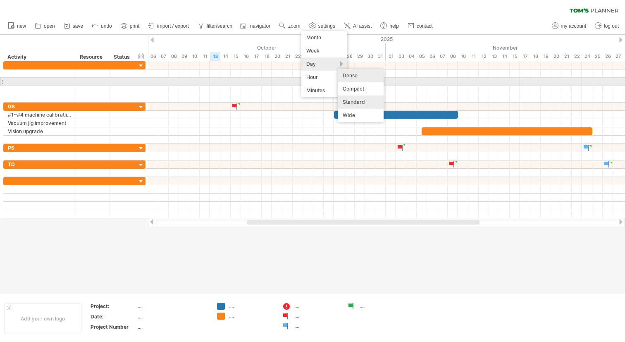
click at [354, 78] on div "Dense" at bounding box center [361, 75] width 46 height 13
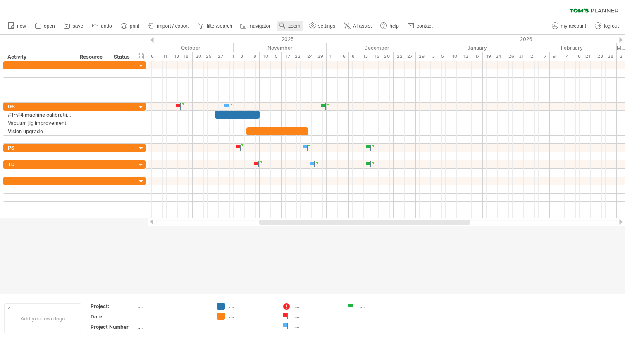
click at [289, 26] on link "zoom" at bounding box center [290, 26] width 26 height 11
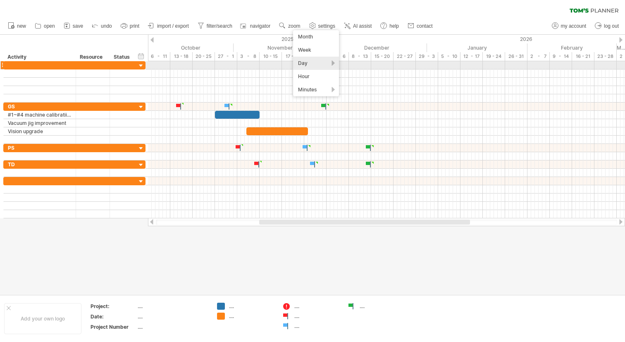
click at [311, 62] on div "Day" at bounding box center [316, 63] width 46 height 13
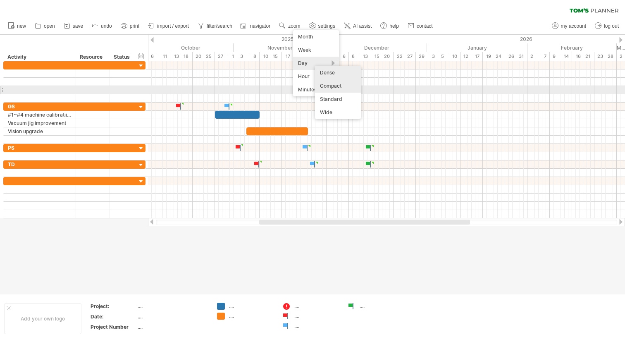
click at [348, 87] on div "Compact" at bounding box center [338, 85] width 46 height 13
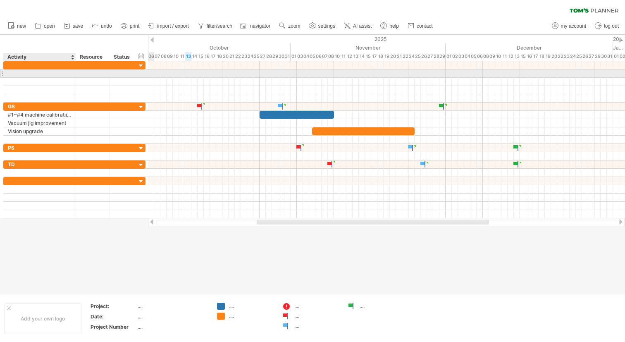
click at [51, 75] on div at bounding box center [40, 73] width 64 height 8
click at [51, 75] on input "text" at bounding box center [40, 73] width 64 height 8
paste input "**********"
type input "**********"
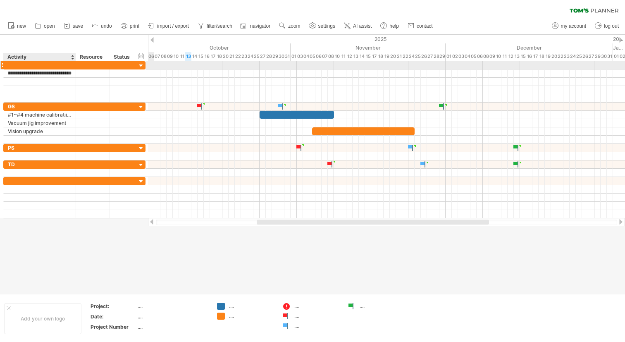
click at [52, 63] on div at bounding box center [40, 65] width 64 height 8
type input "**********"
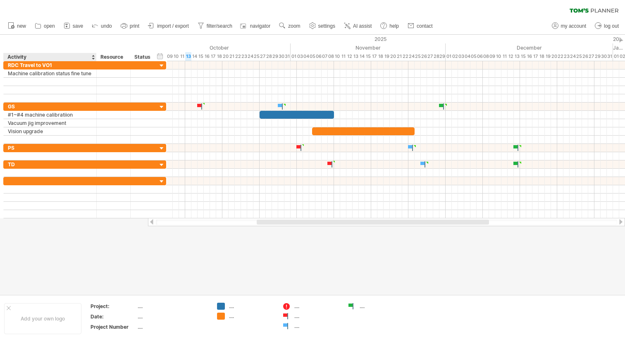
drag, startPoint x: 74, startPoint y: 56, endPoint x: 95, endPoint y: 59, distance: 20.9
click at [95, 59] on div at bounding box center [96, 57] width 3 height 8
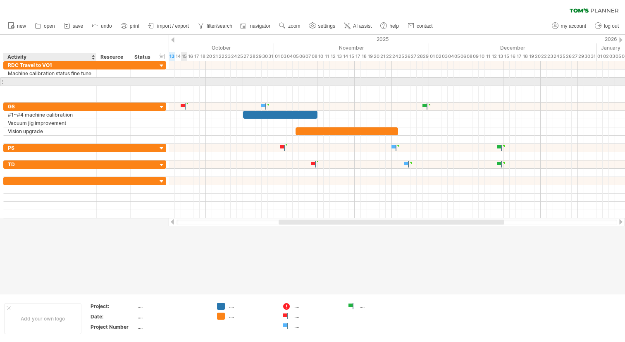
click at [81, 83] on div at bounding box center [50, 82] width 84 height 8
paste input "**********"
type input "**********"
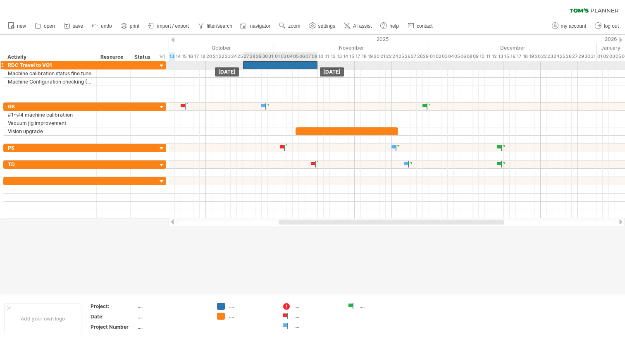
drag, startPoint x: 273, startPoint y: 111, endPoint x: 275, endPoint y: 64, distance: 47.2
drag, startPoint x: 317, startPoint y: 66, endPoint x: 355, endPoint y: 67, distance: 37.7
click at [355, 67] on span at bounding box center [354, 65] width 3 height 8
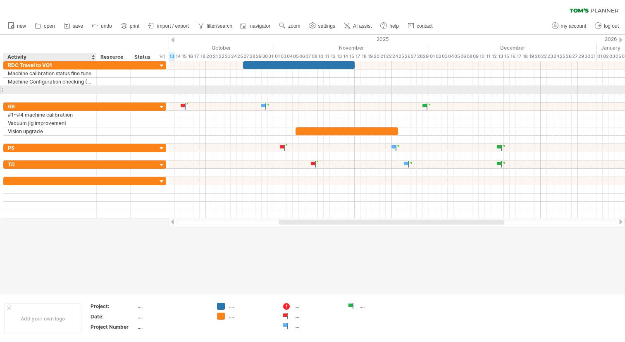
click at [63, 87] on div at bounding box center [50, 90] width 84 height 8
click at [63, 87] on input "text" at bounding box center [50, 90] width 84 height 8
paste input "**********"
type input "**********"
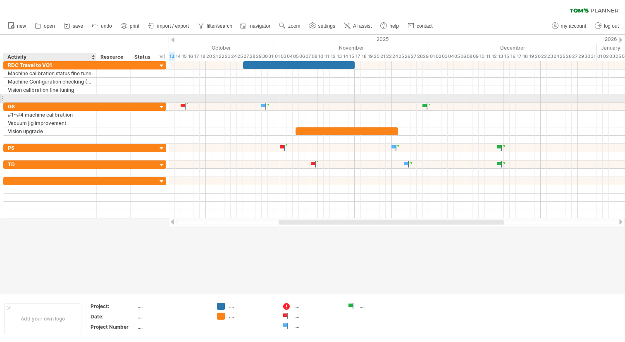
click at [46, 98] on div at bounding box center [50, 98] width 84 height 8
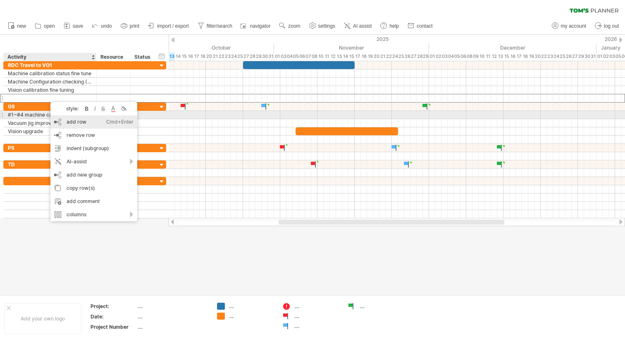
click at [68, 119] on div "add row Ctrl+Enter Cmd+Enter" at bounding box center [93, 121] width 87 height 13
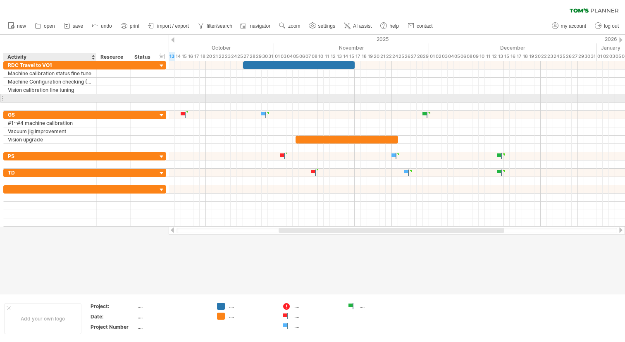
click at [28, 98] on div at bounding box center [50, 98] width 84 height 8
paste input "**********"
type input "**********"
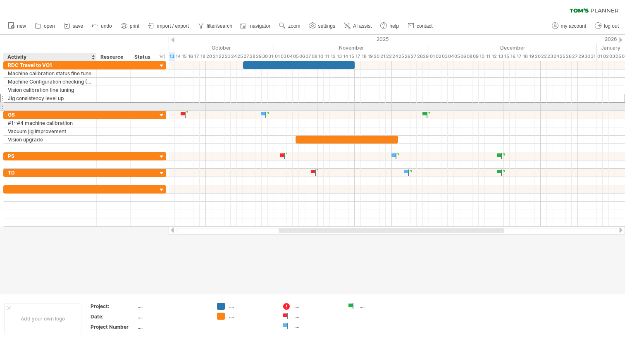
click at [41, 105] on div at bounding box center [50, 107] width 84 height 8
paste input "**********"
type input "**********"
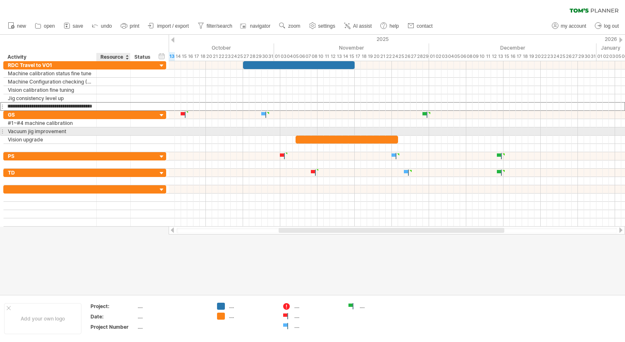
scroll to position [0, 0]
click at [124, 133] on div at bounding box center [113, 131] width 25 height 8
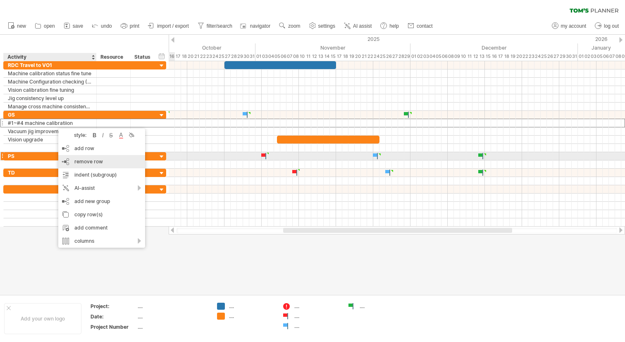
click at [88, 159] on span "remove row" at bounding box center [88, 161] width 29 height 6
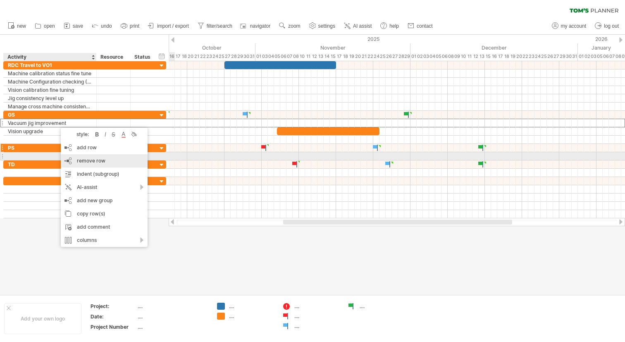
drag, startPoint x: 83, startPoint y: 157, endPoint x: 60, endPoint y: 139, distance: 28.5
click at [82, 156] on div "remove row remove selected rows" at bounding box center [104, 160] width 87 height 13
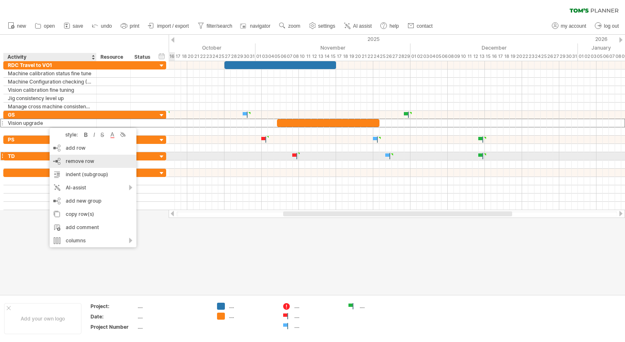
click at [71, 158] on span "remove row" at bounding box center [80, 161] width 29 height 6
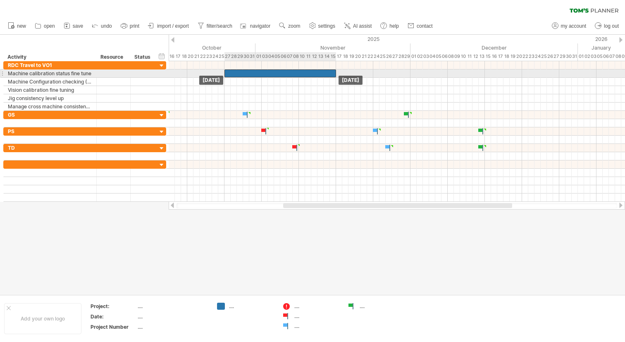
drag, startPoint x: 263, startPoint y: 65, endPoint x: 263, endPoint y: 73, distance: 7.9
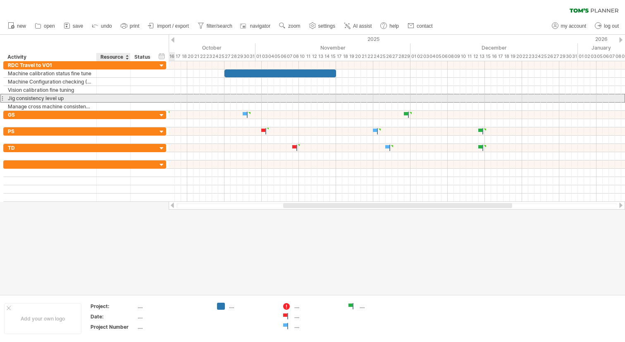
click at [116, 99] on div at bounding box center [113, 98] width 25 height 8
click at [116, 99] on input "text" at bounding box center [113, 98] width 25 height 8
type input "***"
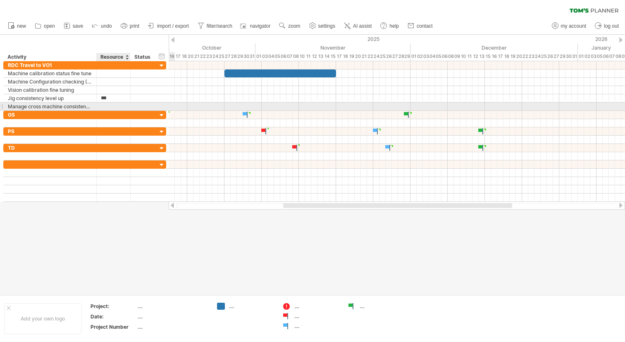
click at [119, 108] on div at bounding box center [113, 107] width 25 height 8
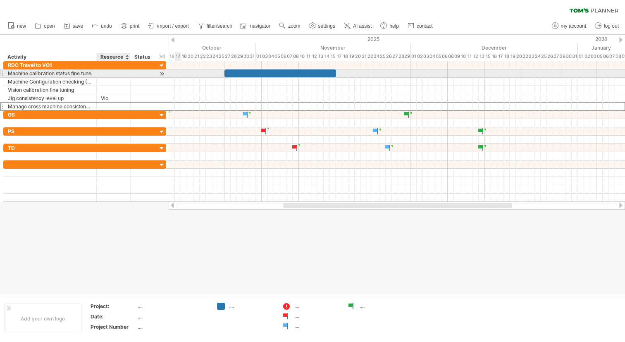
click at [116, 73] on div at bounding box center [113, 73] width 25 height 8
click at [116, 73] on input "text" at bounding box center [113, 73] width 25 height 8
type input "****"
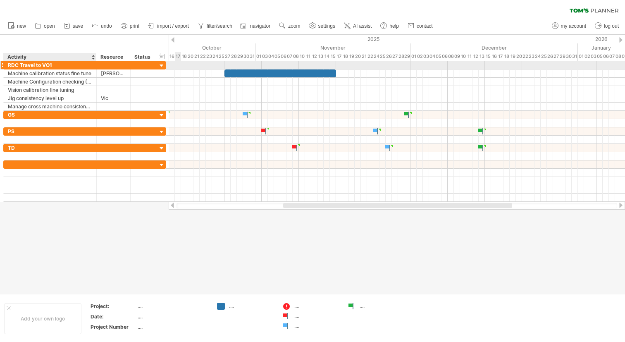
click at [60, 67] on div "RDC Travel to VO1" at bounding box center [50, 65] width 84 height 8
drag, startPoint x: 54, startPoint y: 65, endPoint x: 5, endPoint y: 63, distance: 48.9
click at [5, 63] on div "**********" at bounding box center [50, 65] width 93 height 8
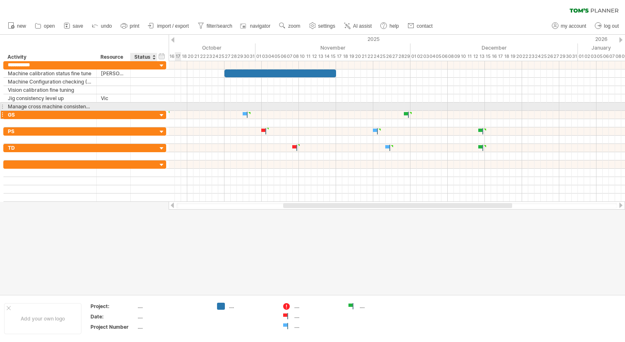
type input "**********"
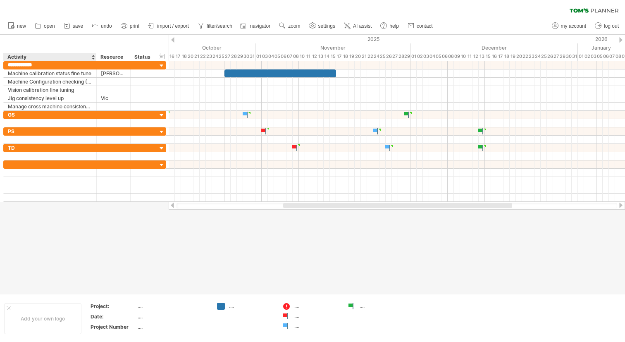
drag, startPoint x: 71, startPoint y: 209, endPoint x: 66, endPoint y: 202, distance: 8.4
click at [71, 209] on div at bounding box center [312, 165] width 625 height 260
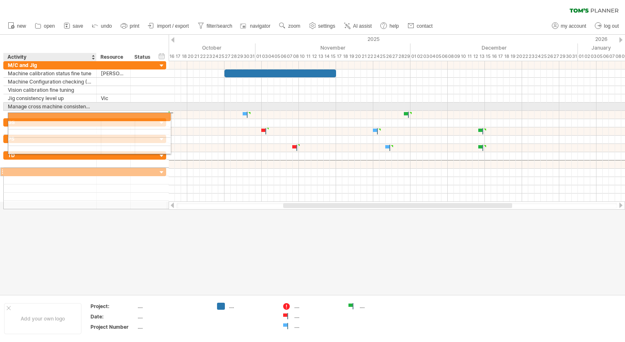
drag, startPoint x: 40, startPoint y: 165, endPoint x: 42, endPoint y: 115, distance: 49.7
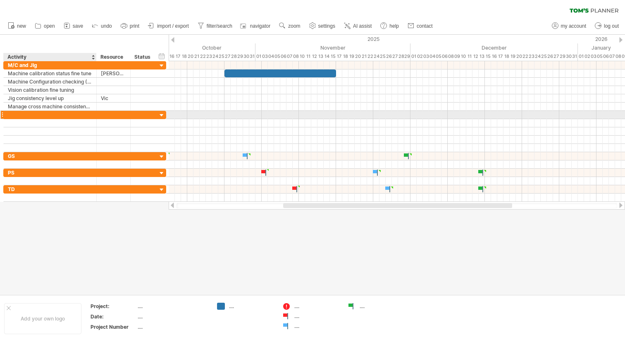
click at [50, 116] on div at bounding box center [50, 115] width 84 height 8
click at [50, 116] on input "text" at bounding box center [50, 115] width 84 height 8
type input "**********"
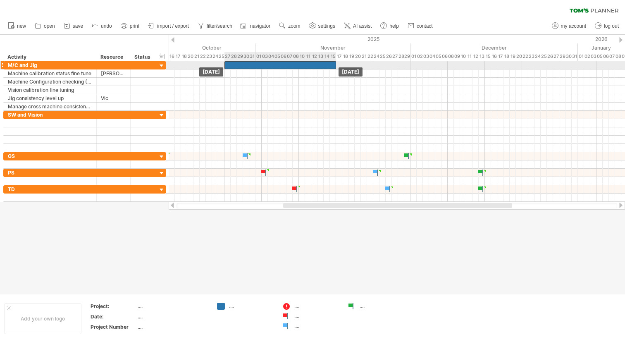
drag, startPoint x: 246, startPoint y: 72, endPoint x: 245, endPoint y: 65, distance: 7.5
click at [160, 67] on div at bounding box center [162, 66] width 8 height 8
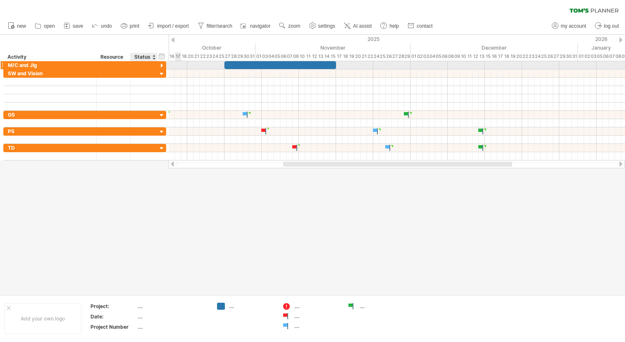
click at [160, 67] on div at bounding box center [162, 66] width 8 height 8
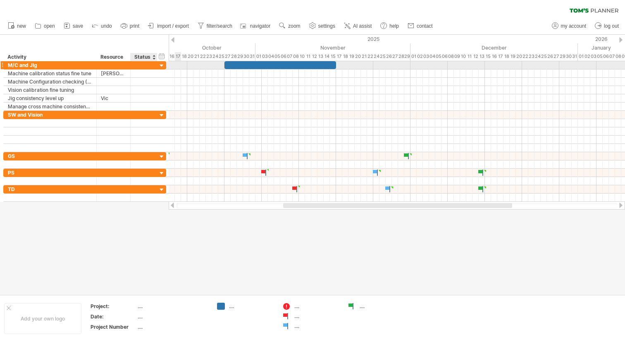
click at [160, 67] on div at bounding box center [162, 66] width 8 height 8
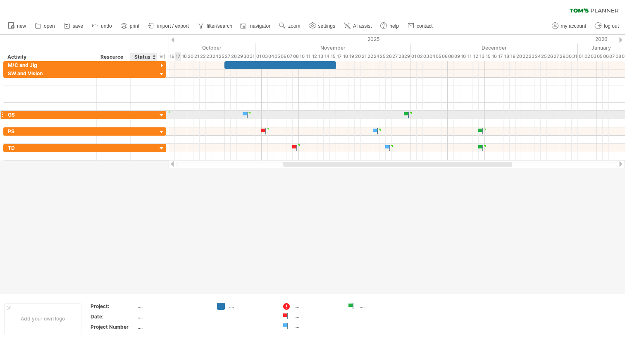
click at [163, 116] on div at bounding box center [162, 116] width 8 height 8
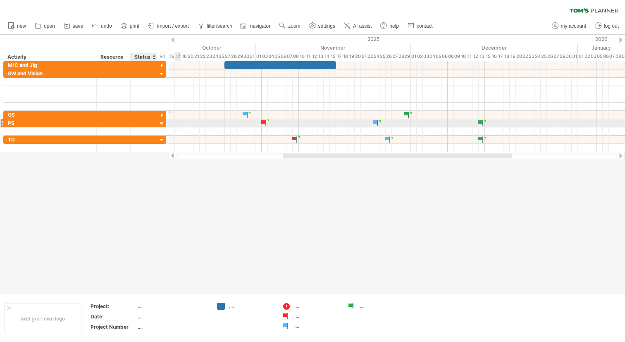
click at [159, 124] on div at bounding box center [162, 124] width 8 height 8
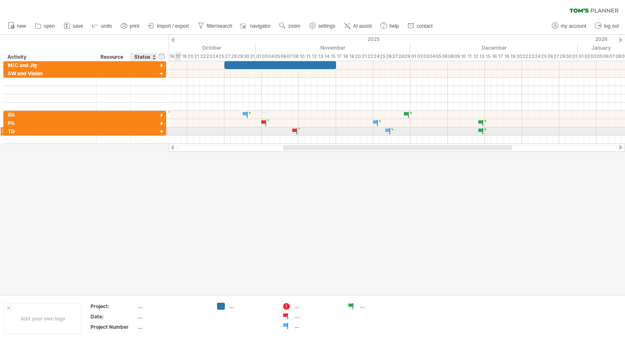
click at [162, 131] on div at bounding box center [162, 132] width 8 height 8
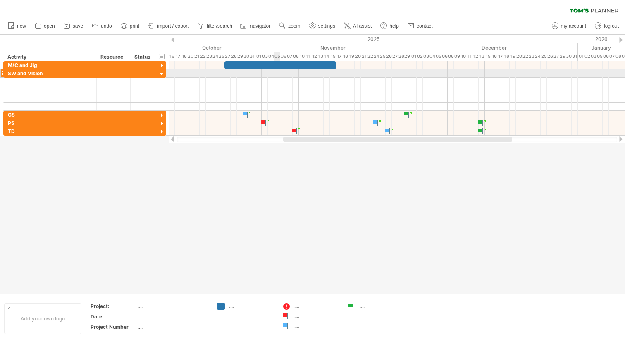
click at [277, 72] on div at bounding box center [397, 73] width 457 height 8
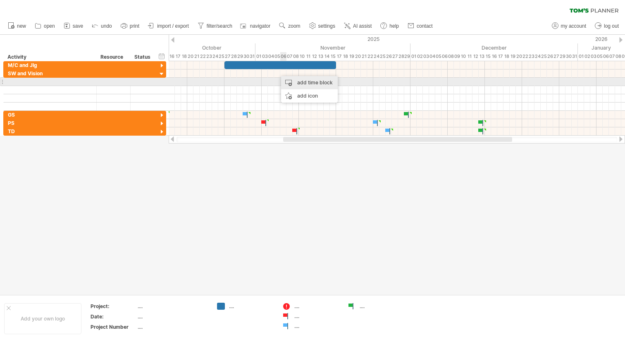
click at [288, 79] on div "add time block" at bounding box center [309, 82] width 57 height 13
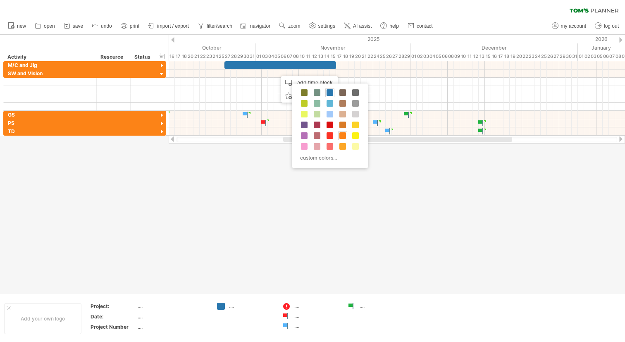
click at [343, 136] on span at bounding box center [343, 135] width 7 height 7
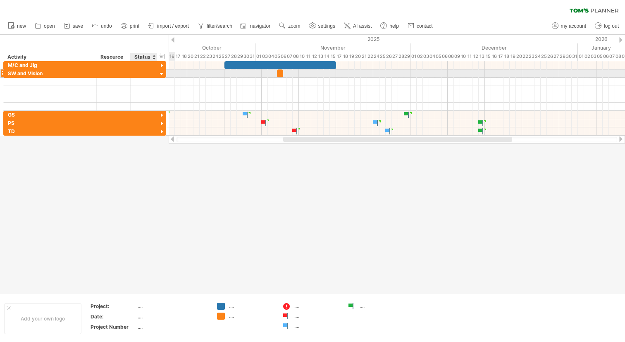
click at [161, 74] on div at bounding box center [162, 74] width 8 height 8
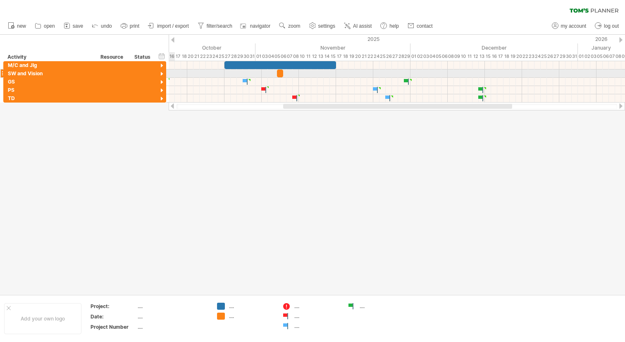
click at [162, 75] on div at bounding box center [162, 74] width 8 height 8
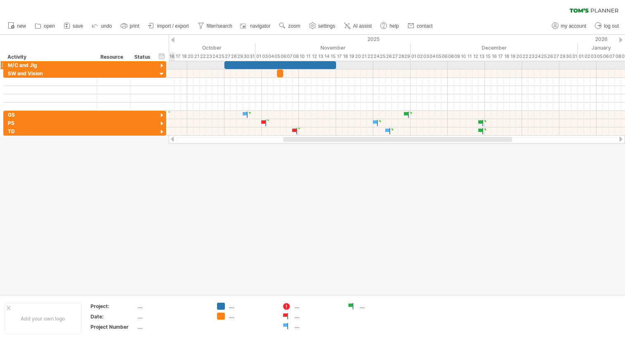
click at [161, 65] on div at bounding box center [162, 66] width 8 height 8
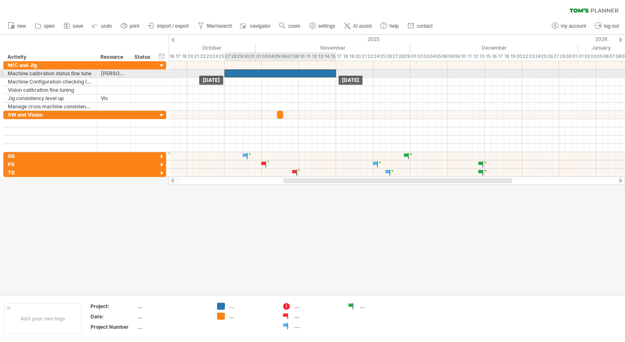
drag, startPoint x: 260, startPoint y: 65, endPoint x: 260, endPoint y: 72, distance: 7.9
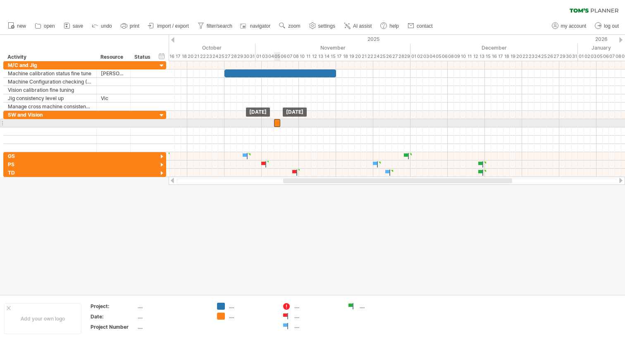
drag, startPoint x: 281, startPoint y: 116, endPoint x: 279, endPoint y: 122, distance: 7.1
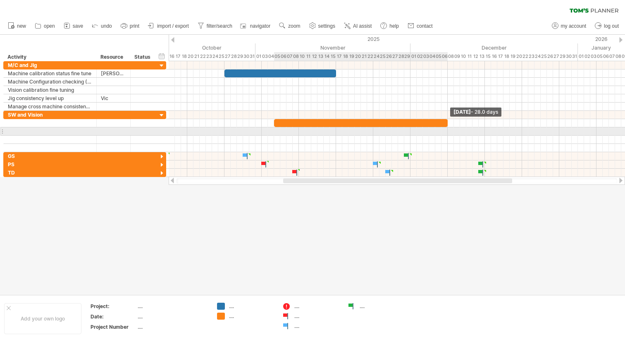
drag, startPoint x: 280, startPoint y: 123, endPoint x: 447, endPoint y: 128, distance: 167.1
click at [447, 128] on div "[DATE] - 28.0 days [DATE]" at bounding box center [397, 119] width 457 height 116
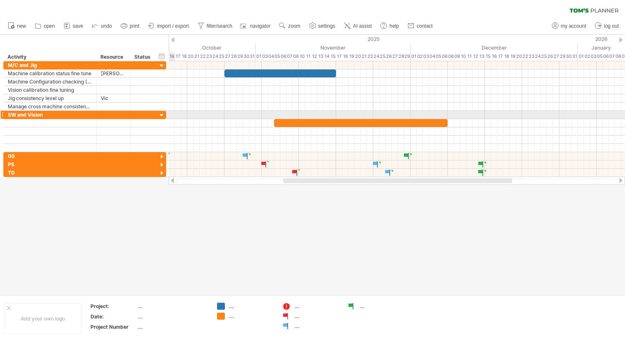
click at [160, 116] on div at bounding box center [162, 116] width 8 height 8
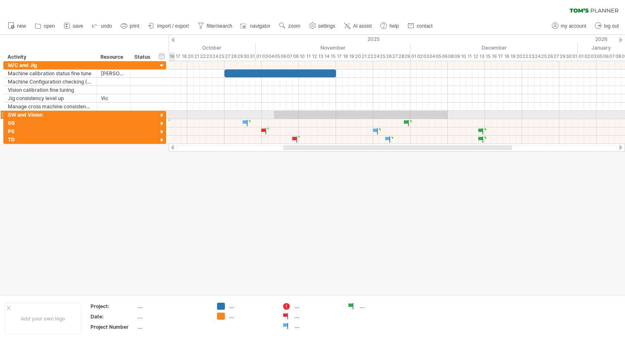
click at [161, 116] on div at bounding box center [162, 116] width 8 height 8
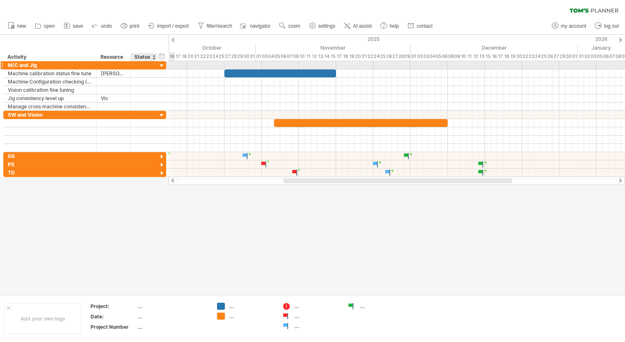
click at [162, 67] on div at bounding box center [162, 66] width 8 height 8
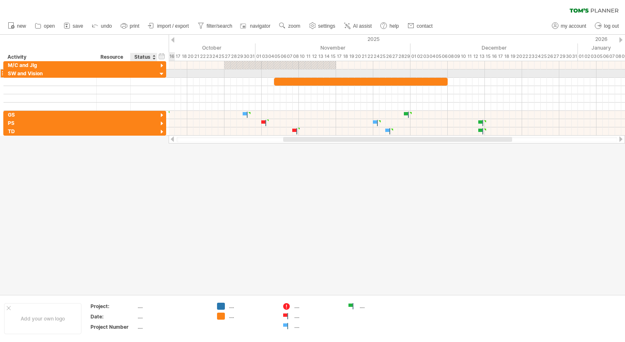
click at [161, 75] on div at bounding box center [162, 74] width 8 height 8
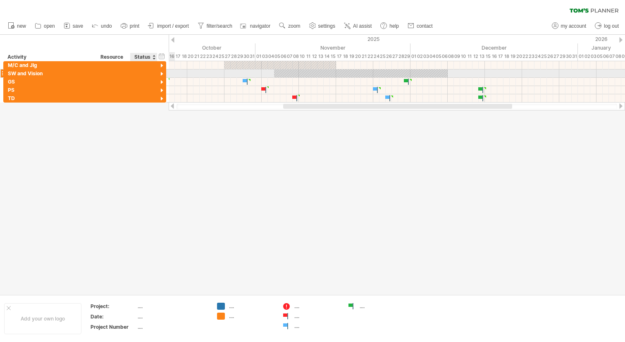
click at [161, 75] on div at bounding box center [162, 74] width 8 height 8
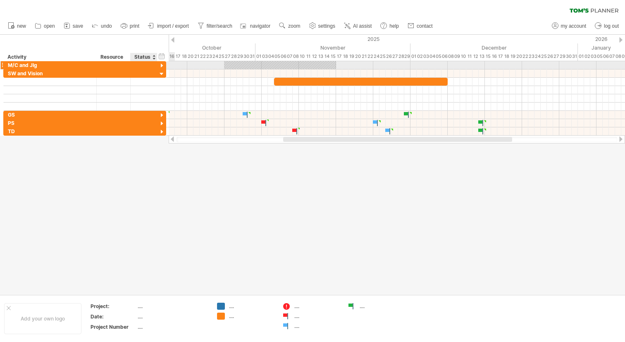
click at [162, 66] on div at bounding box center [162, 66] width 8 height 8
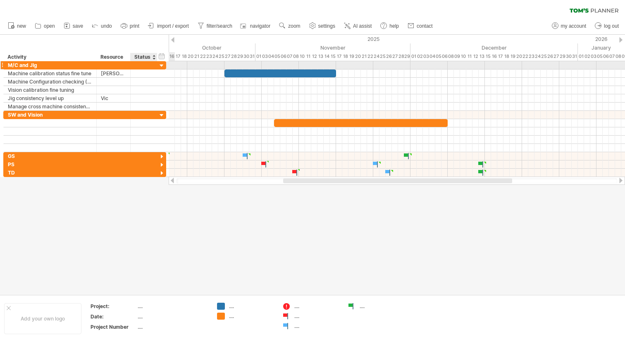
click at [162, 66] on div at bounding box center [162, 66] width 8 height 8
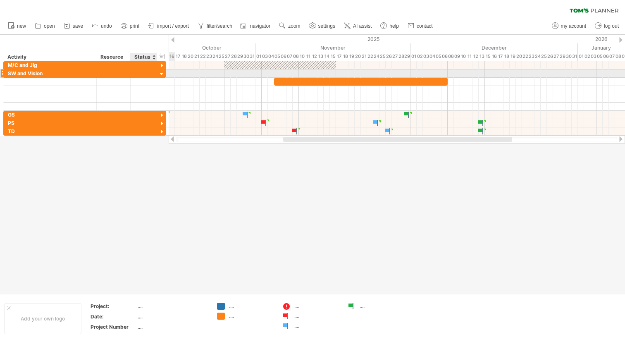
click at [163, 75] on div at bounding box center [162, 74] width 8 height 8
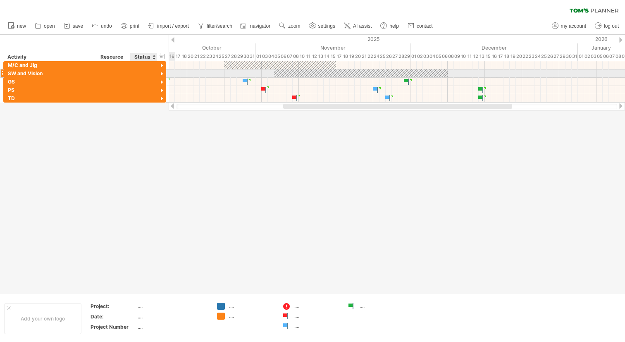
click at [163, 74] on div at bounding box center [162, 74] width 8 height 8
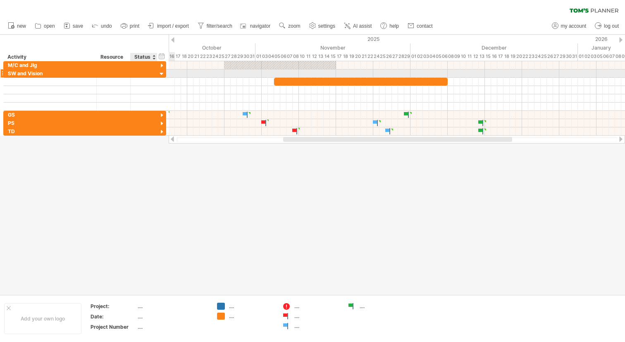
click at [163, 74] on div at bounding box center [162, 74] width 8 height 8
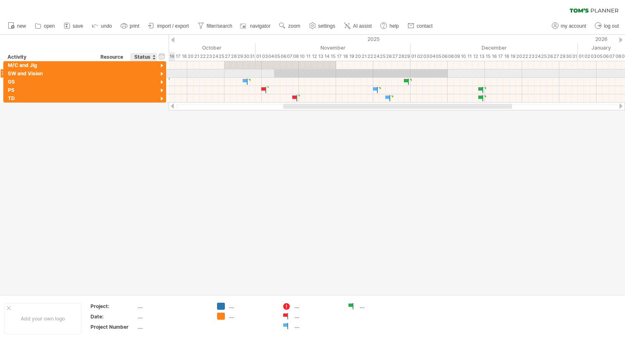
click at [163, 74] on div at bounding box center [162, 74] width 8 height 8
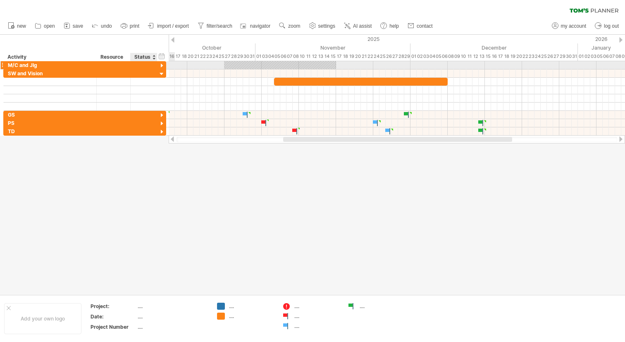
click at [163, 65] on div at bounding box center [162, 66] width 8 height 8
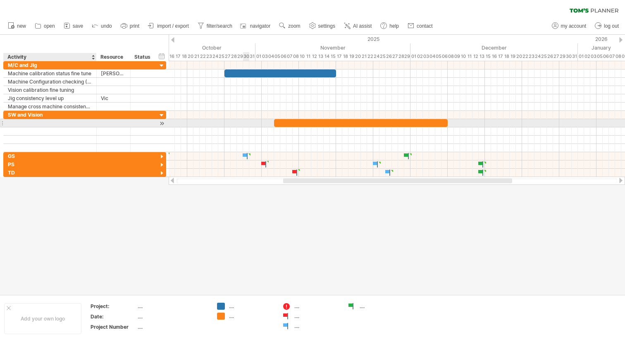
click at [65, 124] on div at bounding box center [50, 123] width 84 height 8
click at [65, 124] on input "text" at bounding box center [50, 123] width 84 height 8
paste input "**********"
type input "**********"
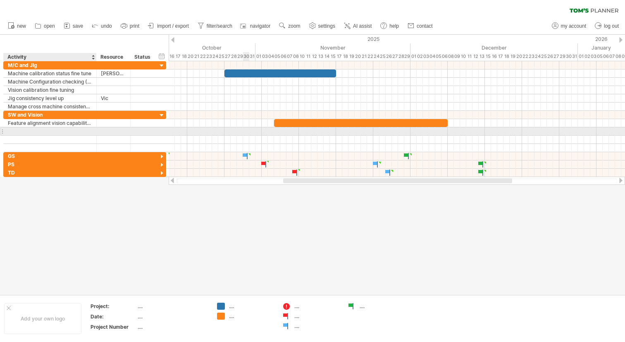
click at [66, 132] on div at bounding box center [50, 131] width 84 height 8
paste input "**********"
type input "**********"
click at [65, 141] on div at bounding box center [50, 140] width 84 height 8
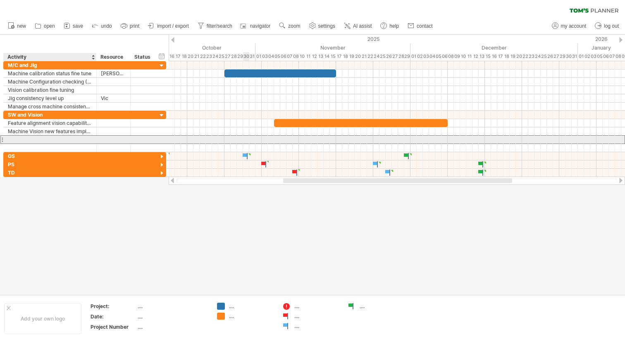
paste input "**********"
type input "**********"
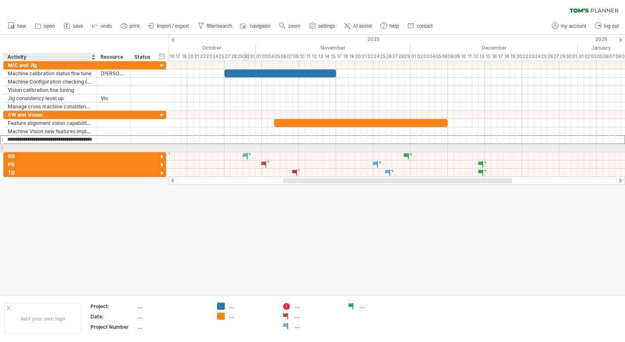
scroll to position [0, 0]
click at [55, 146] on div at bounding box center [50, 148] width 84 height 8
click at [38, 146] on div at bounding box center [50, 148] width 84 height 8
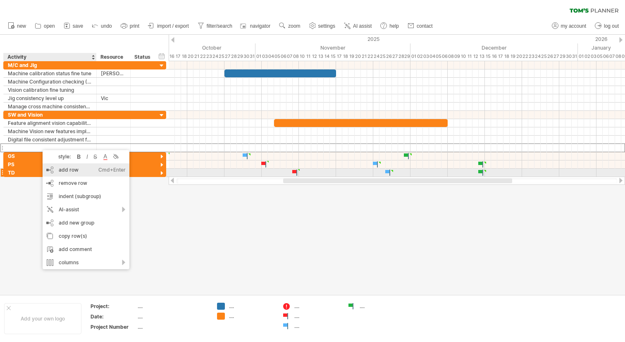
click at [81, 175] on div "add row Ctrl+Enter Cmd+Enter" at bounding box center [86, 169] width 87 height 13
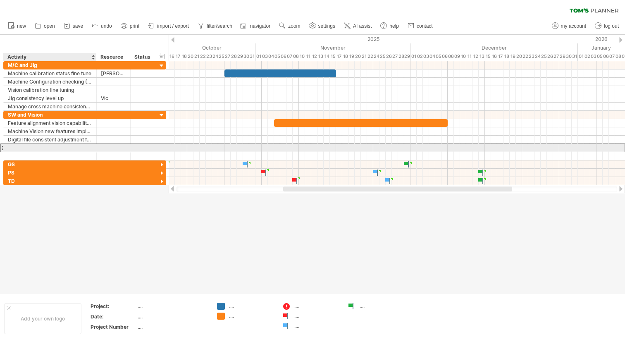
click at [15, 148] on div at bounding box center [50, 148] width 84 height 8
paste input "**********"
type input "**********"
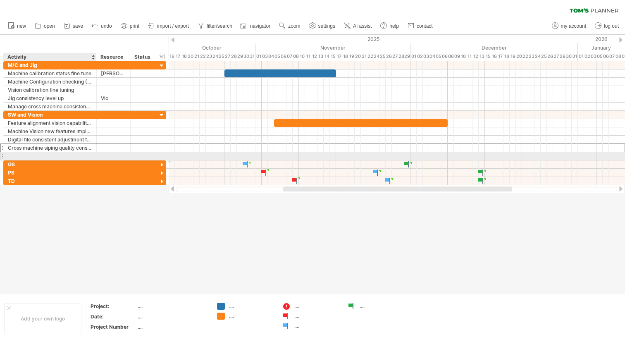
click at [69, 156] on div at bounding box center [50, 156] width 84 height 8
paste input "**********"
type input "**********"
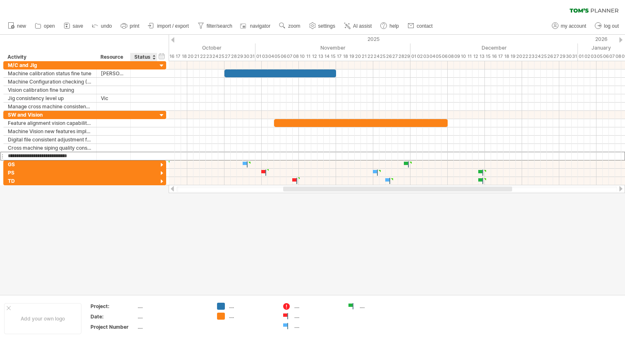
click at [134, 244] on div at bounding box center [312, 165] width 625 height 260
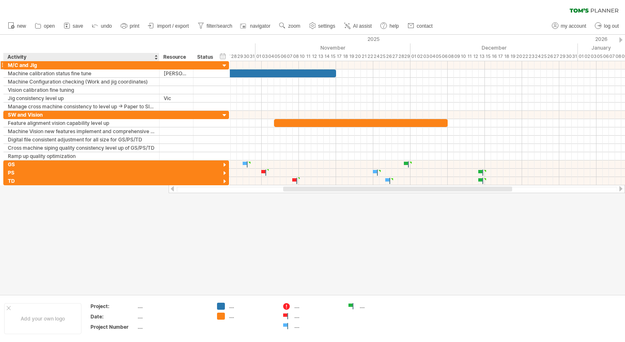
drag, startPoint x: 96, startPoint y: 57, endPoint x: 158, endPoint y: 62, distance: 63.1
click at [158, 62] on div "Trying to reach [DOMAIN_NAME] Connected again... 0% clear filter new" at bounding box center [312, 171] width 625 height 342
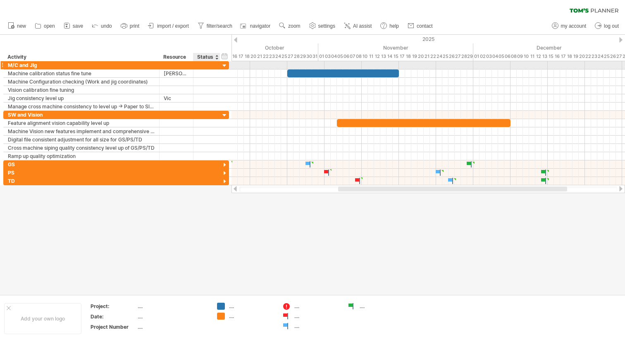
click at [223, 66] on div at bounding box center [225, 66] width 8 height 8
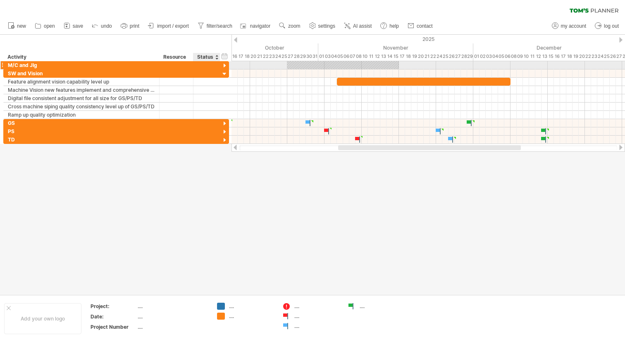
click at [223, 66] on div at bounding box center [225, 66] width 8 height 8
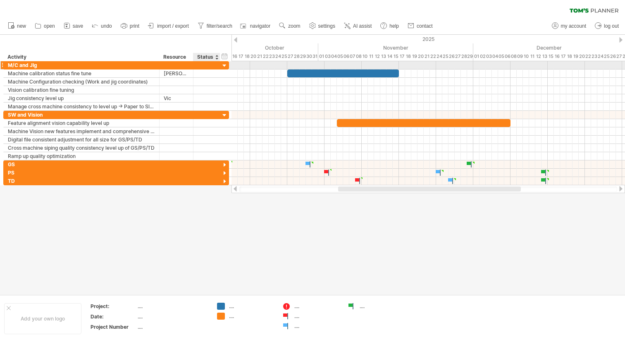
click at [223, 66] on div at bounding box center [225, 66] width 8 height 8
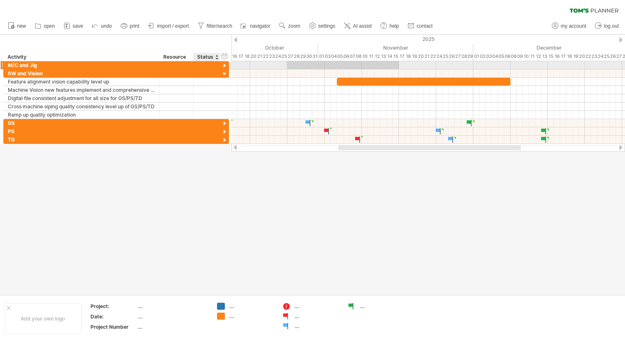
click at [223, 66] on div at bounding box center [225, 66] width 8 height 8
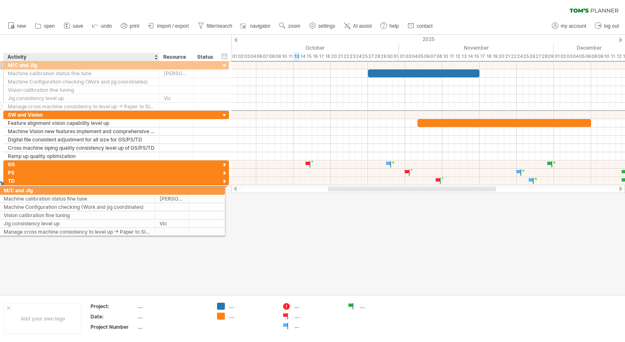
drag, startPoint x: 91, startPoint y: 66, endPoint x: 84, endPoint y: 189, distance: 123.0
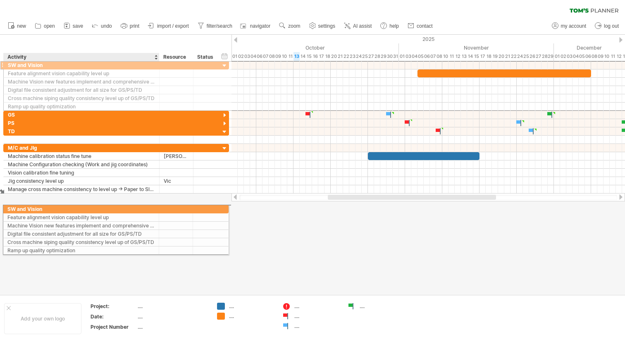
drag, startPoint x: 106, startPoint y: 69, endPoint x: 103, endPoint y: 207, distance: 137.3
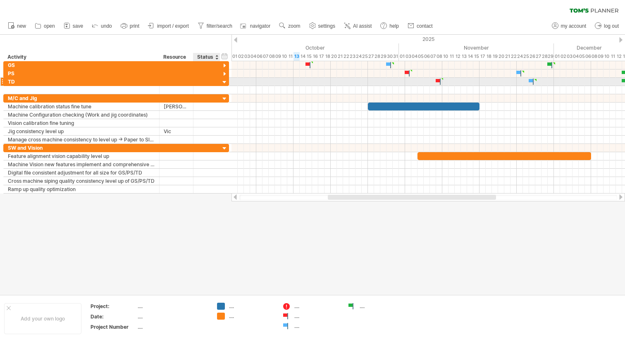
click at [224, 82] on div at bounding box center [225, 83] width 8 height 8
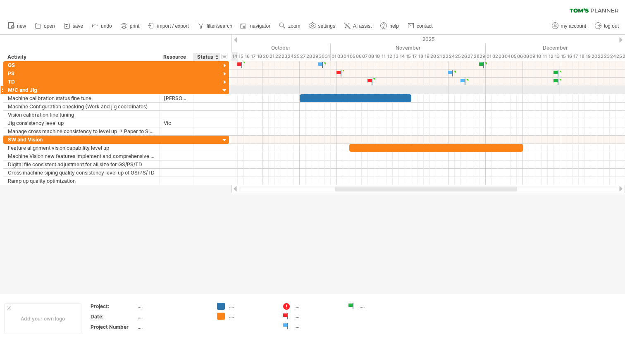
click at [225, 92] on div at bounding box center [225, 91] width 8 height 8
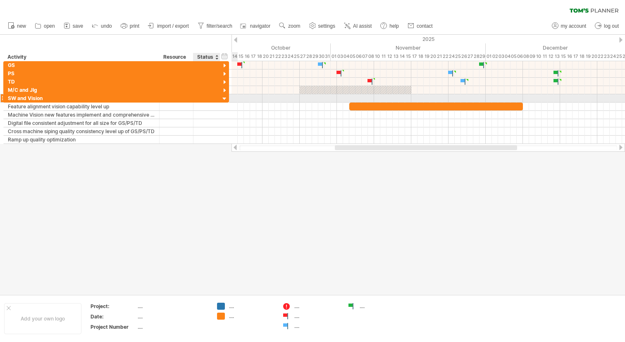
click at [225, 98] on div at bounding box center [225, 99] width 8 height 8
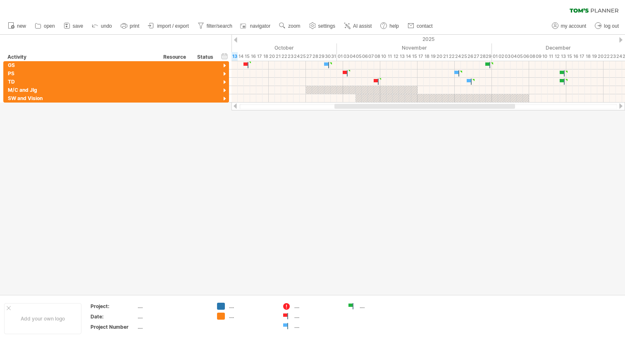
click at [466, 139] on div at bounding box center [312, 165] width 625 height 260
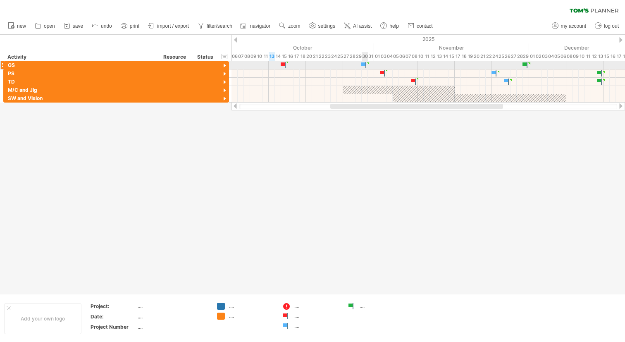
type textarea "***"
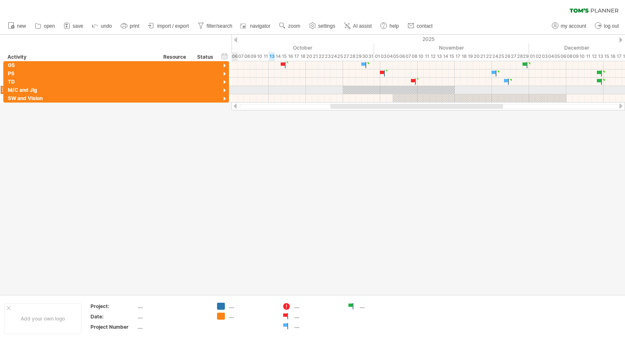
click at [224, 91] on div at bounding box center [225, 91] width 8 height 8
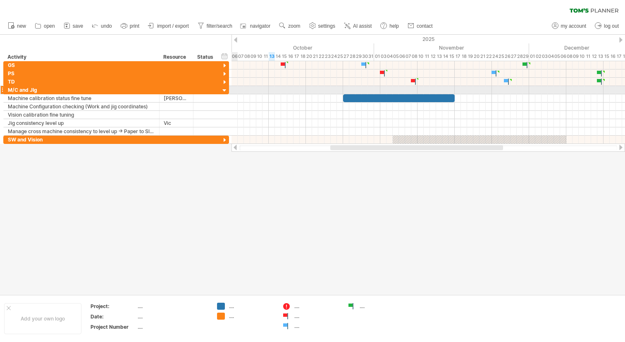
click at [224, 91] on div at bounding box center [225, 91] width 8 height 8
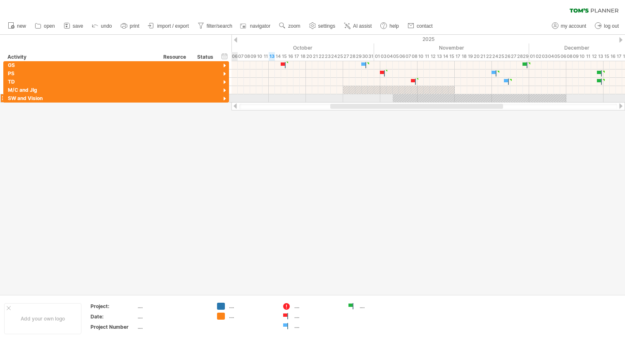
click at [224, 98] on div at bounding box center [225, 99] width 8 height 8
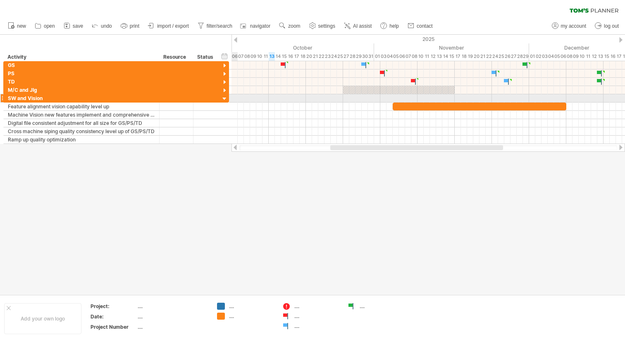
click at [224, 98] on div at bounding box center [225, 99] width 8 height 8
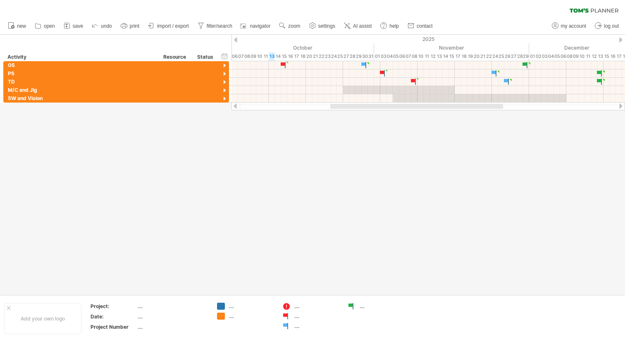
click at [389, 191] on div at bounding box center [312, 165] width 625 height 260
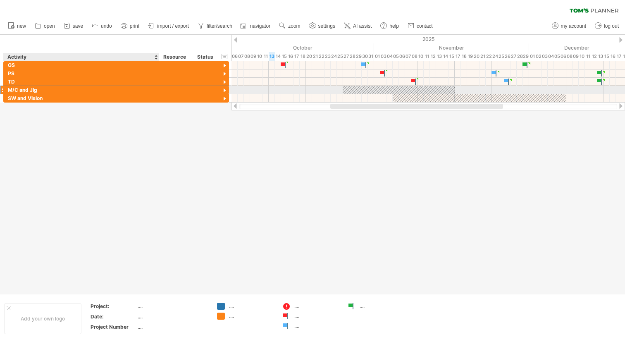
click at [74, 89] on div "M/C and JIg" at bounding box center [81, 90] width 147 height 8
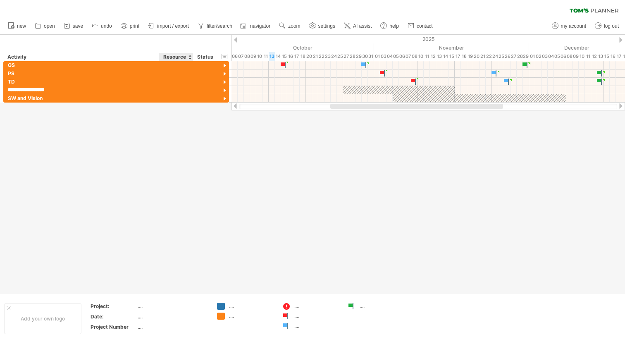
type input "**********"
click at [170, 145] on div at bounding box center [312, 165] width 625 height 260
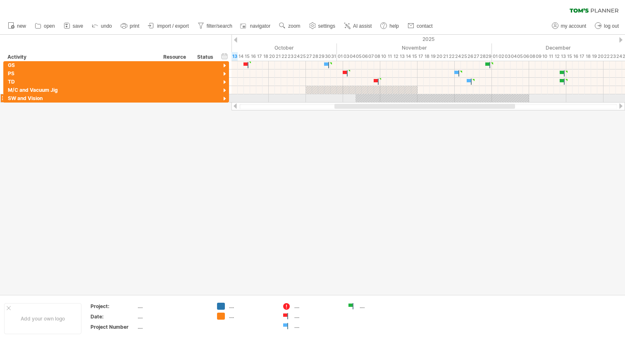
click at [224, 99] on div at bounding box center [225, 99] width 8 height 8
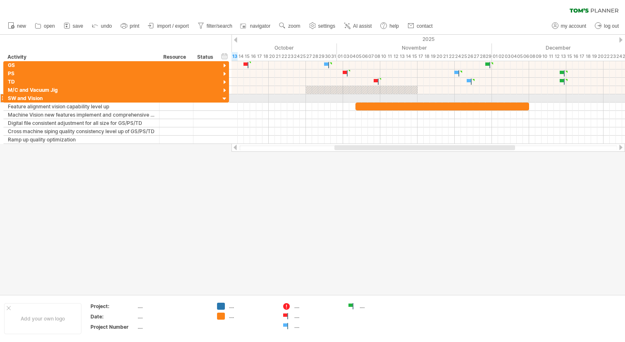
click at [224, 99] on div at bounding box center [225, 99] width 8 height 8
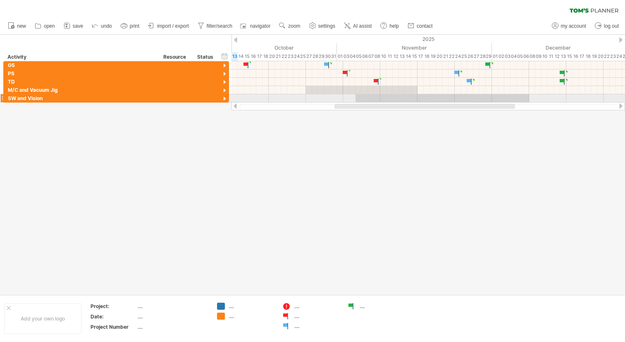
click at [224, 99] on div at bounding box center [225, 99] width 8 height 8
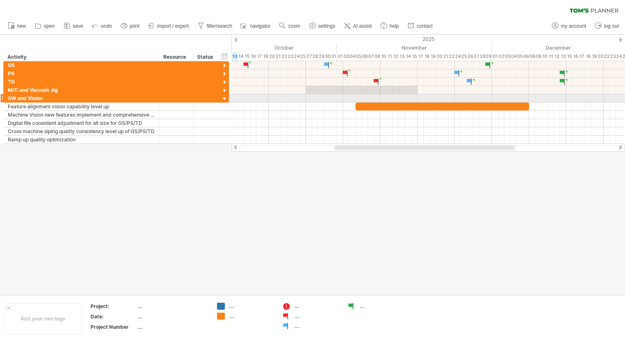
click at [224, 99] on div at bounding box center [225, 99] width 8 height 8
